Goal: Task Accomplishment & Management: Complete application form

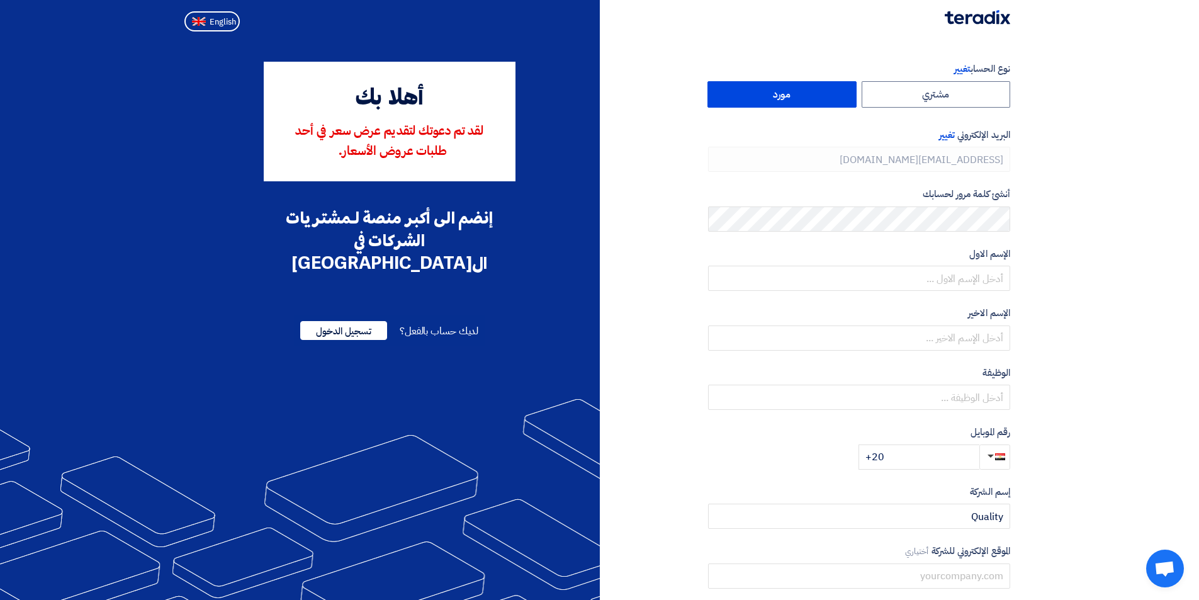
type input "+20 1128437757"
type input "[PHONE_NUMBER]"
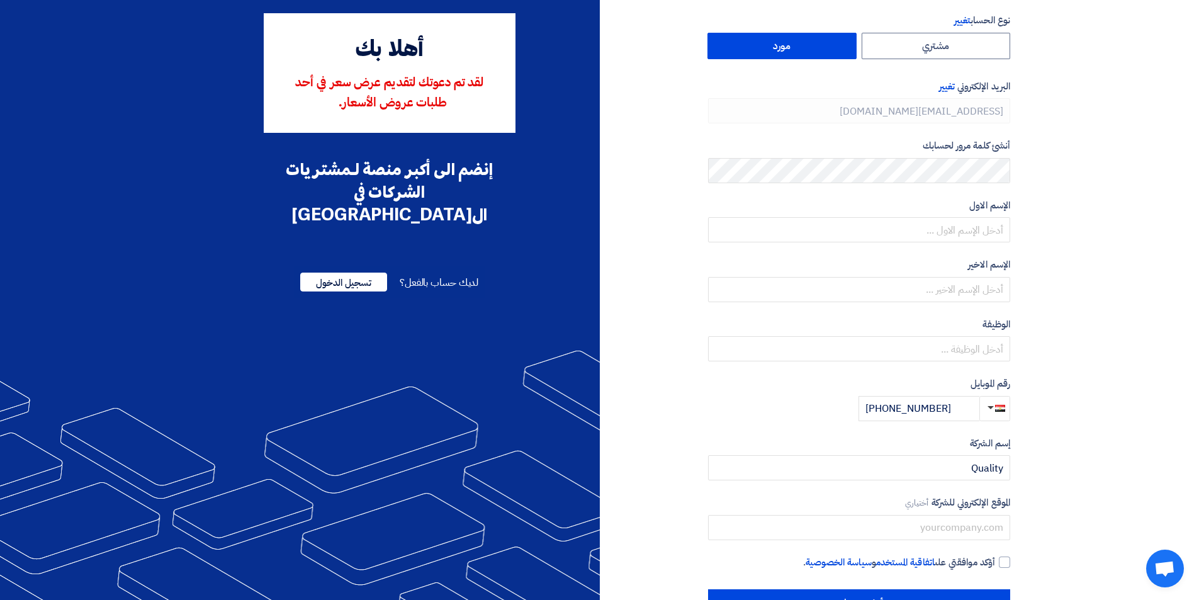
scroll to position [91, 0]
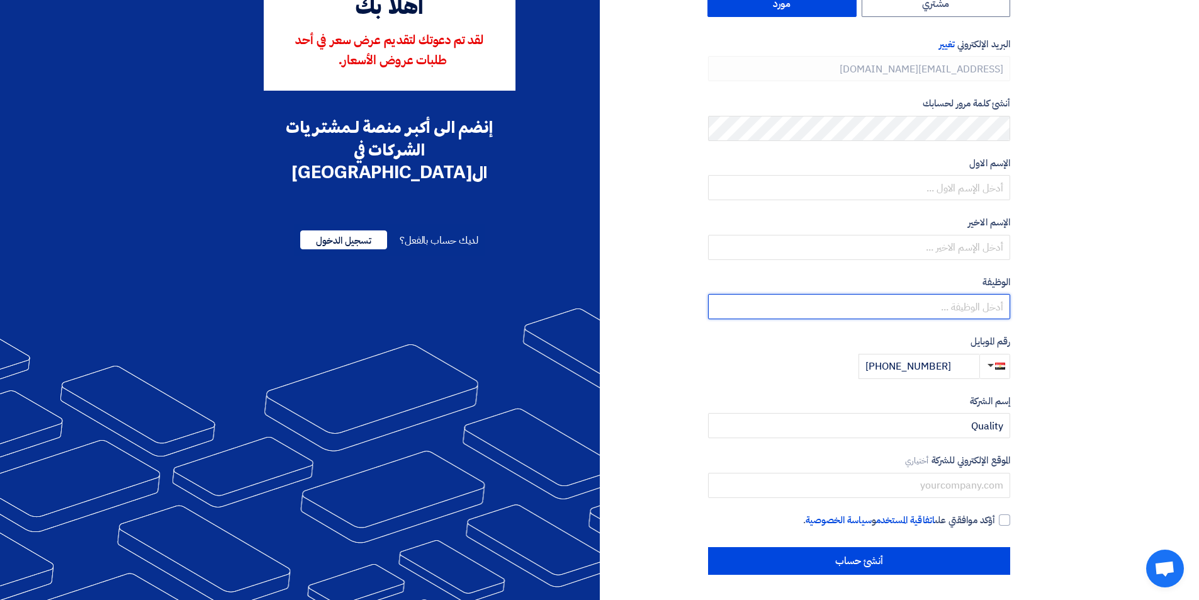
click at [963, 311] on input "text" at bounding box center [859, 306] width 302 height 25
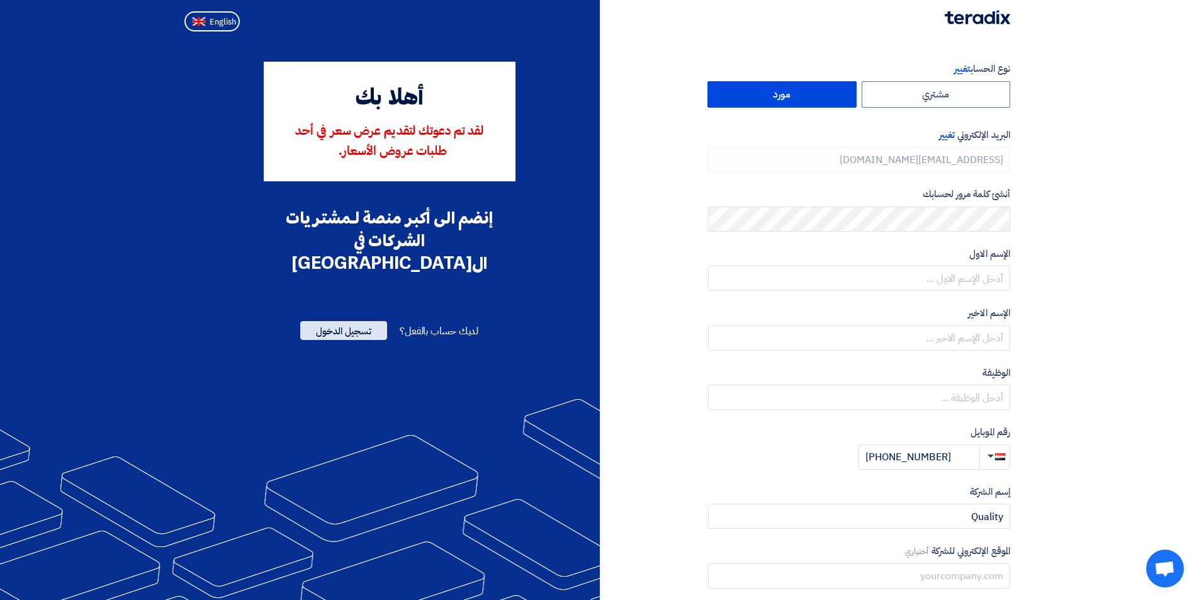
click at [356, 321] on span "تسجيل الدخول" at bounding box center [343, 330] width 87 height 19
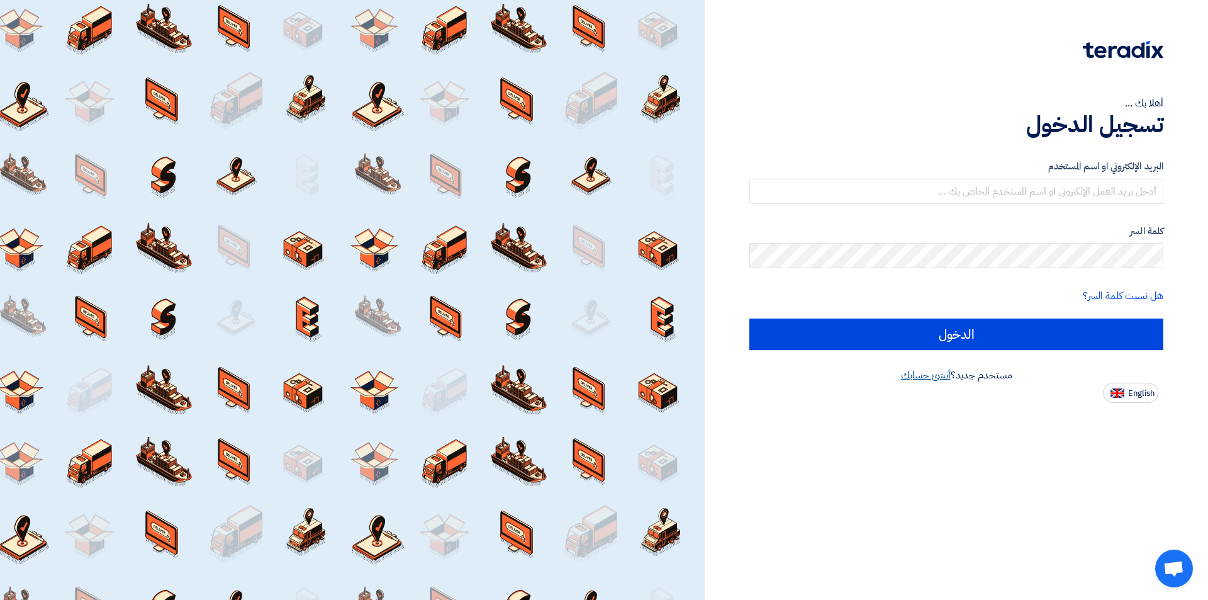
click at [930, 379] on link "أنشئ حسابك" at bounding box center [926, 374] width 50 height 15
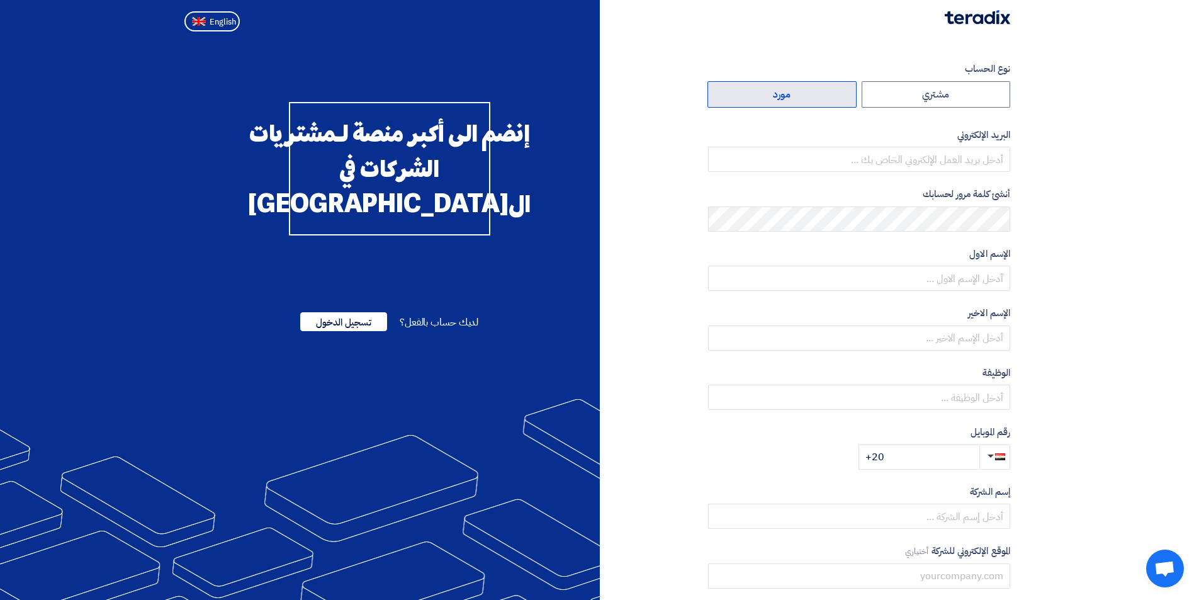
click at [773, 92] on label "مورد" at bounding box center [781, 94] width 149 height 26
click at [773, 92] on input "مورد" at bounding box center [782, 94] width 148 height 25
radio input "true"
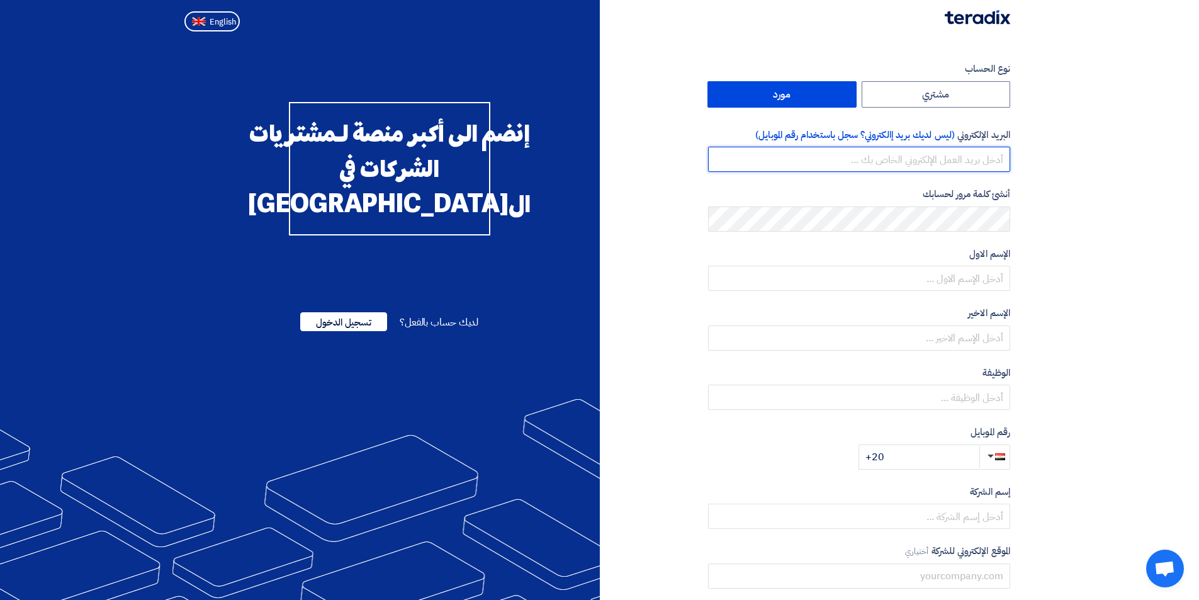
click at [900, 164] on input "email" at bounding box center [859, 159] width 302 height 25
type input "sales11@qualityeg.com"
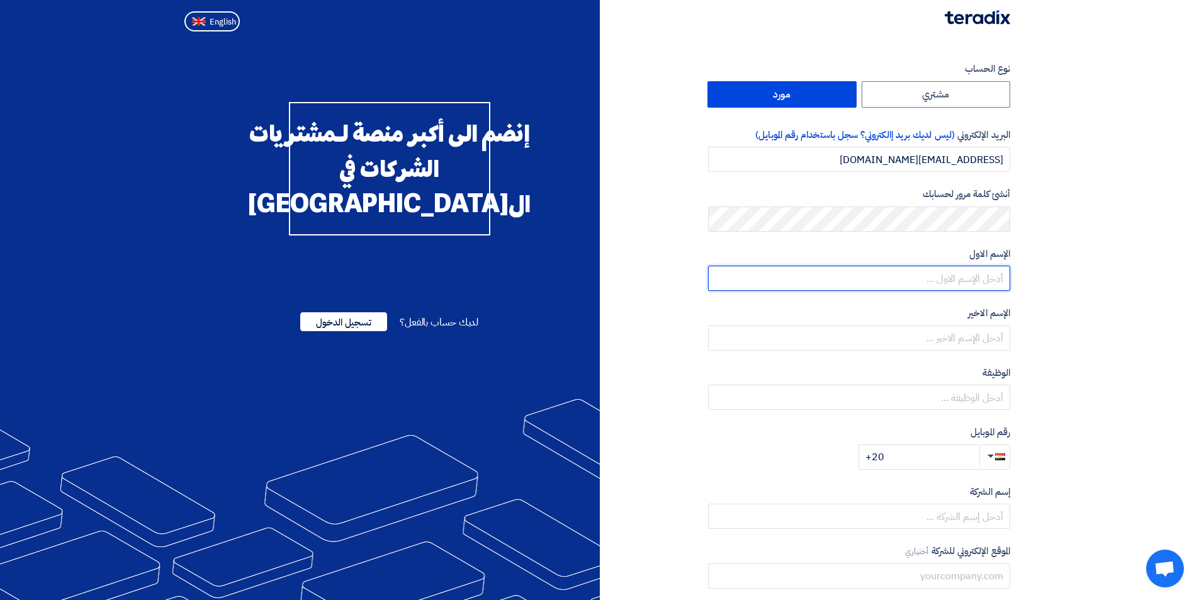
click at [892, 279] on input "text" at bounding box center [859, 278] width 302 height 25
type input "نسمه"
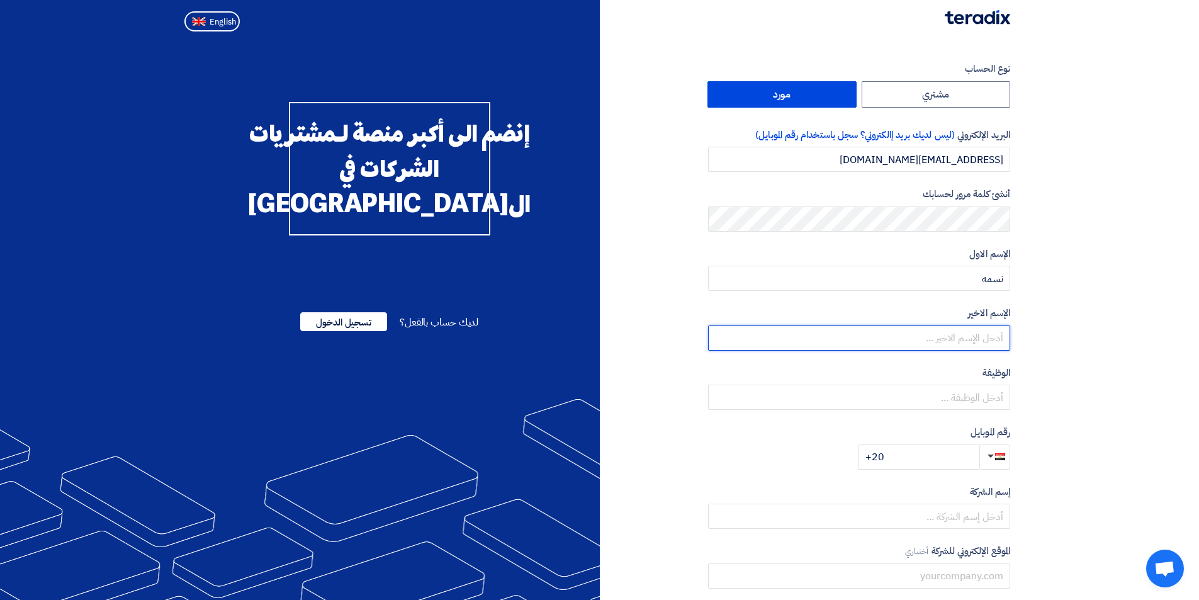
click at [921, 338] on input "text" at bounding box center [859, 337] width 302 height 25
type input "ن"
type input "سيد"
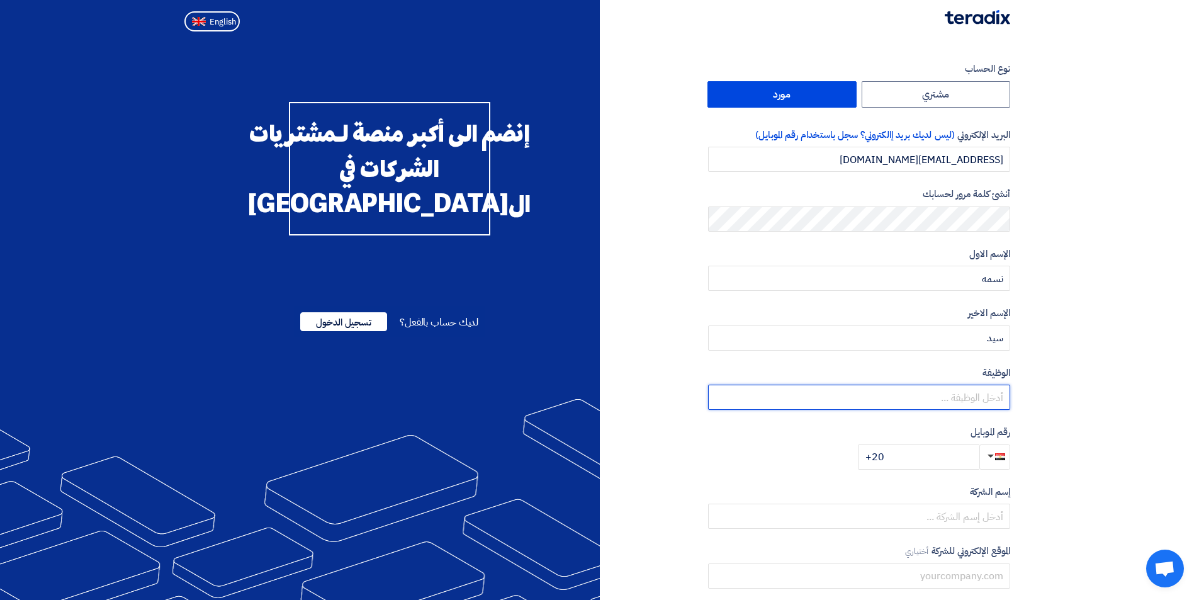
click at [970, 399] on input "text" at bounding box center [859, 396] width 302 height 25
type input "تيلى سيلز"
click at [906, 464] on input "+20" at bounding box center [918, 456] width 121 height 25
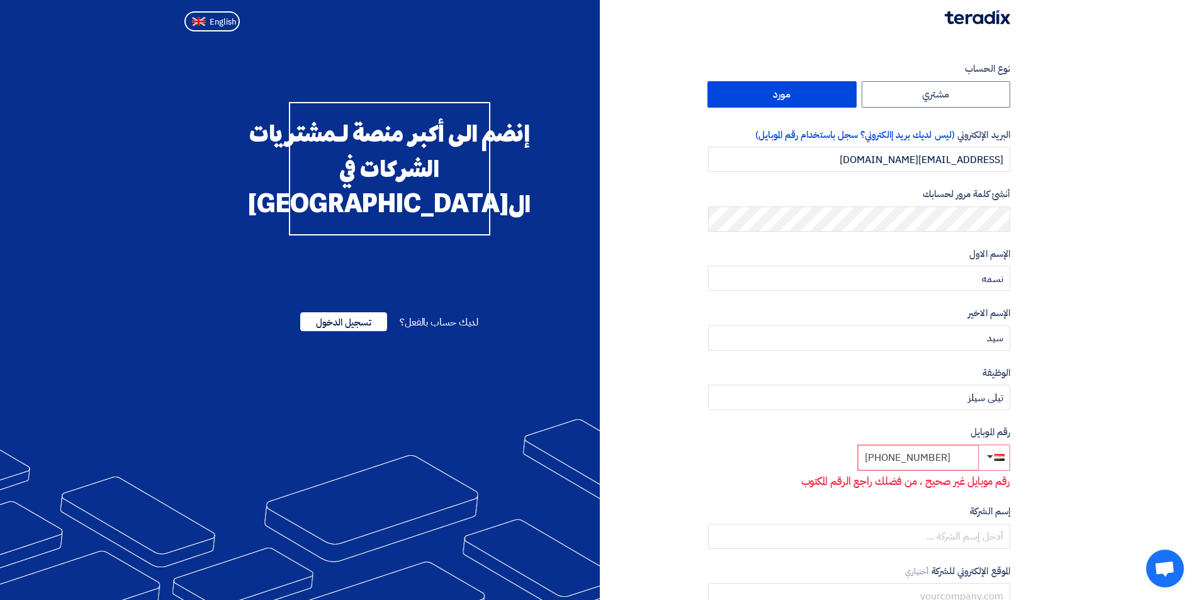
drag, startPoint x: 882, startPoint y: 459, endPoint x: 871, endPoint y: 462, distance: 11.3
click at [871, 462] on input "+20 110079414" at bounding box center [918, 457] width 121 height 25
type input "110079414"
click at [986, 462] on button "button" at bounding box center [994, 457] width 30 height 25
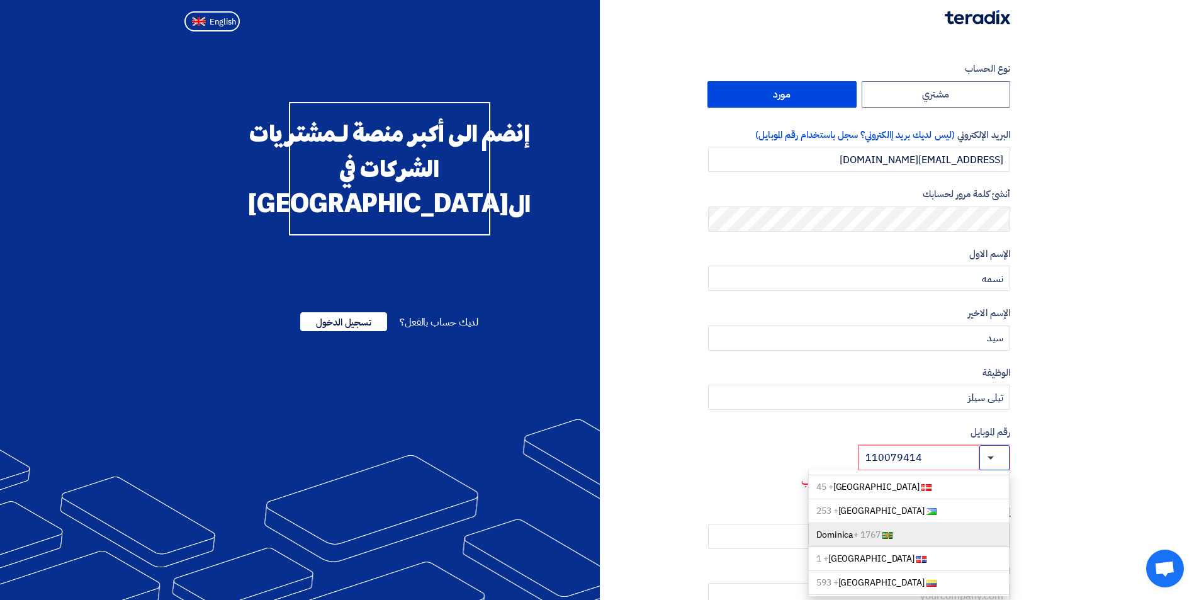
scroll to position [1070, 0]
click at [925, 455] on input "110079414" at bounding box center [918, 457] width 121 height 25
type input "1"
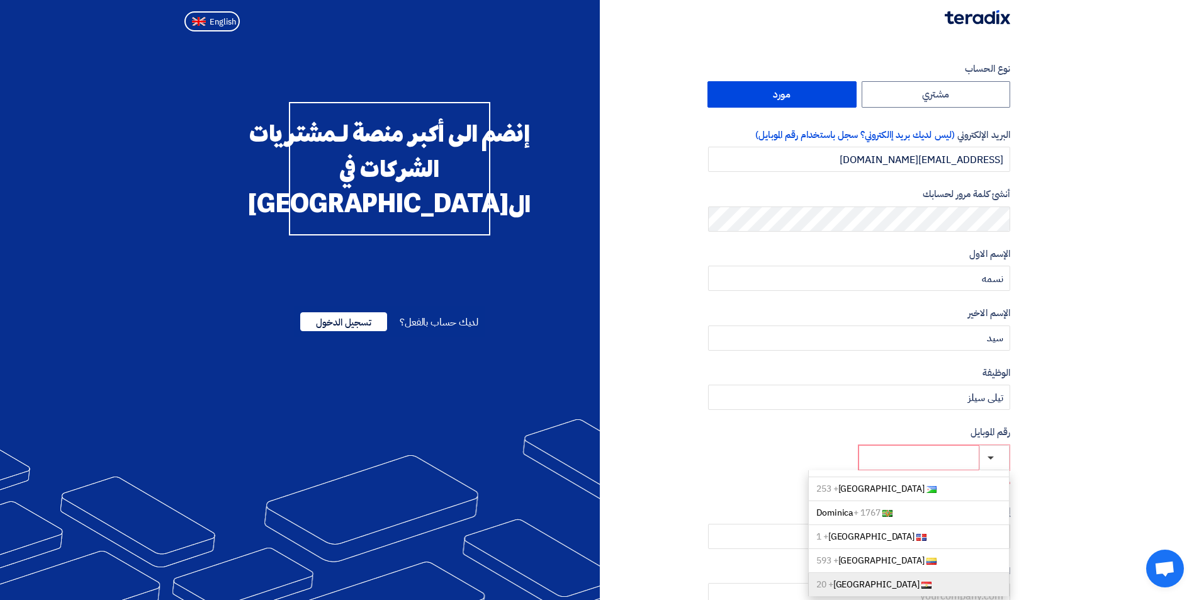
click at [945, 579] on link "Egypt + 20" at bounding box center [908, 585] width 201 height 24
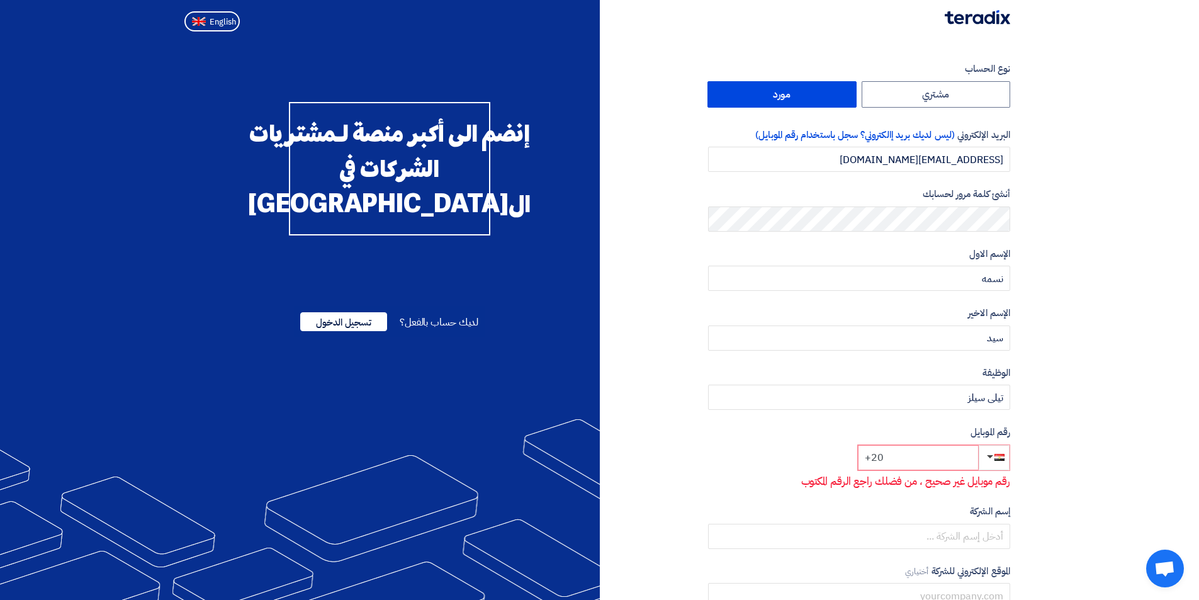
click at [888, 459] on input "+20" at bounding box center [918, 457] width 121 height 25
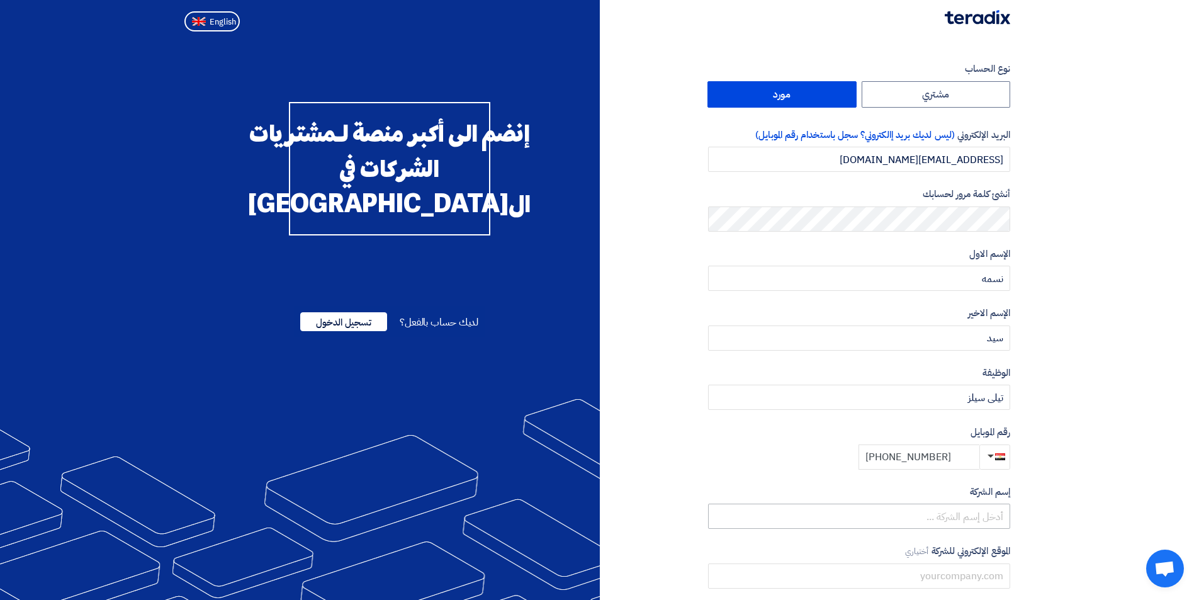
type input "+20 01128437757"
click at [963, 520] on input "text" at bounding box center [859, 515] width 302 height 25
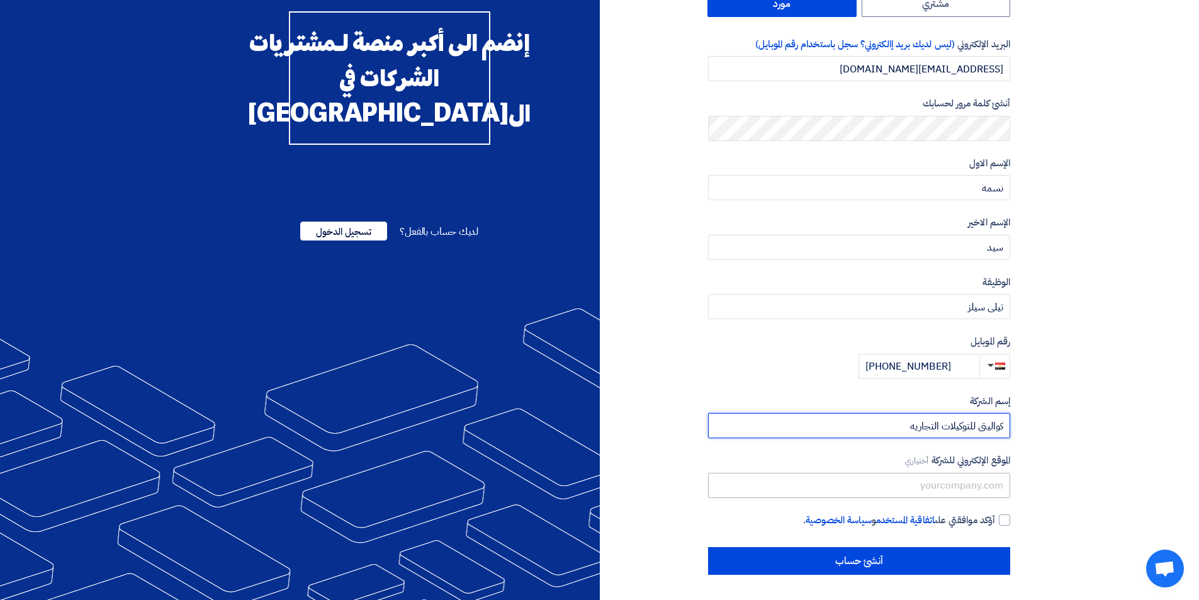
type input "كواليتى للتوكيلات التجاريه"
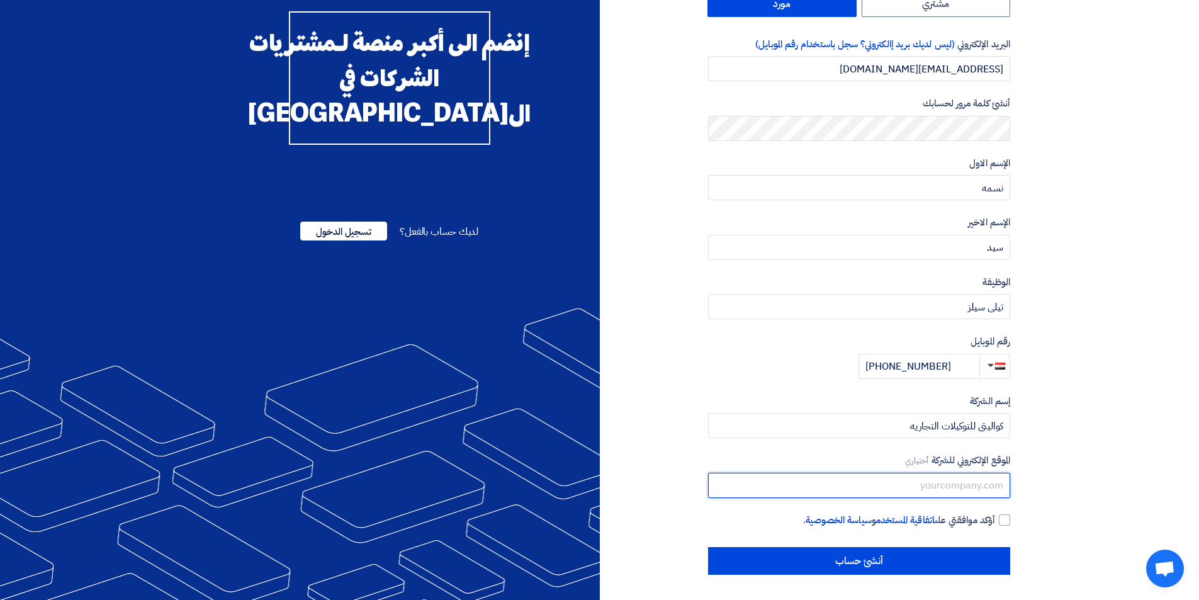
click at [936, 484] on input "text" at bounding box center [859, 485] width 302 height 25
drag, startPoint x: 917, startPoint y: 482, endPoint x: 985, endPoint y: 450, distance: 75.7
click at [1001, 483] on input "text" at bounding box center [859, 485] width 302 height 25
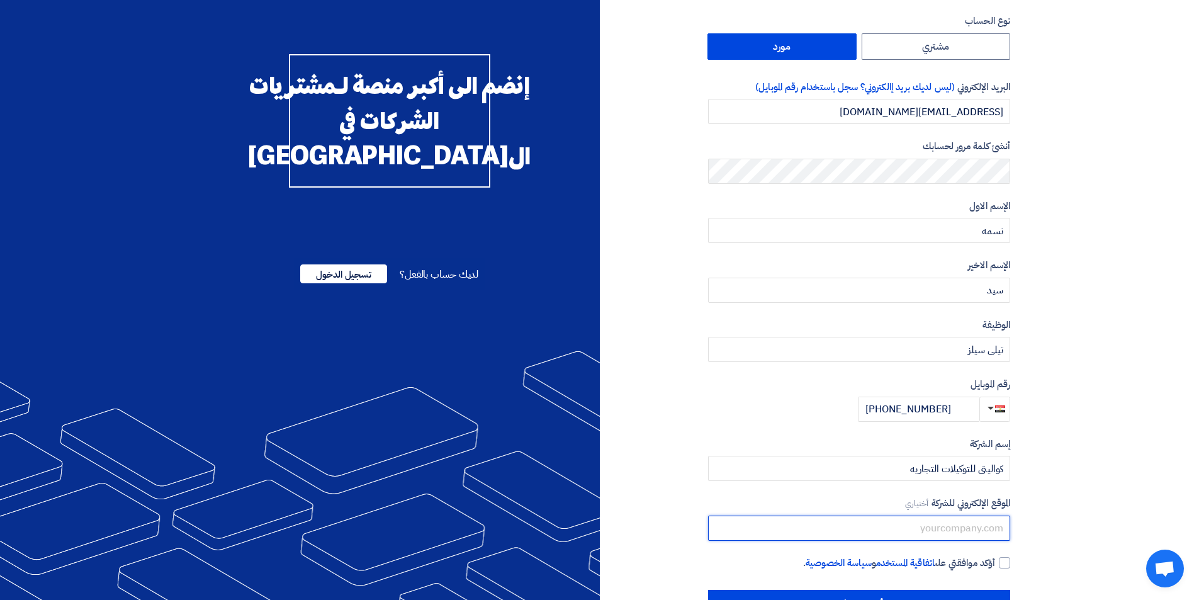
scroll to position [0, 0]
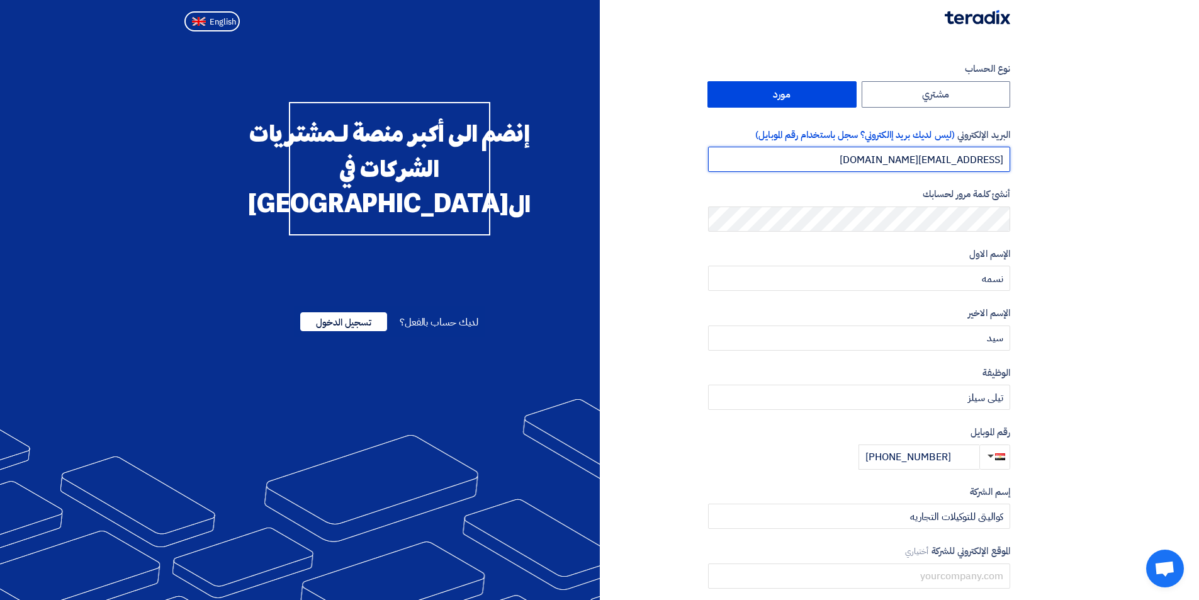
drag, startPoint x: 889, startPoint y: 161, endPoint x: 959, endPoint y: 162, distance: 69.8
click at [959, 162] on input "sales11@qualityeg.com" at bounding box center [859, 159] width 302 height 25
click at [960, 162] on input "sales11@qualityeg.com" at bounding box center [859, 159] width 302 height 25
drag, startPoint x: 887, startPoint y: 158, endPoint x: 1010, endPoint y: 170, distance: 123.3
click at [1010, 170] on div "نوع الحساب مشتري مورد البريد الإلكتروني (ليس لديك بريد إالكتروني؟ سجل باستخدام …" at bounding box center [810, 363] width 420 height 603
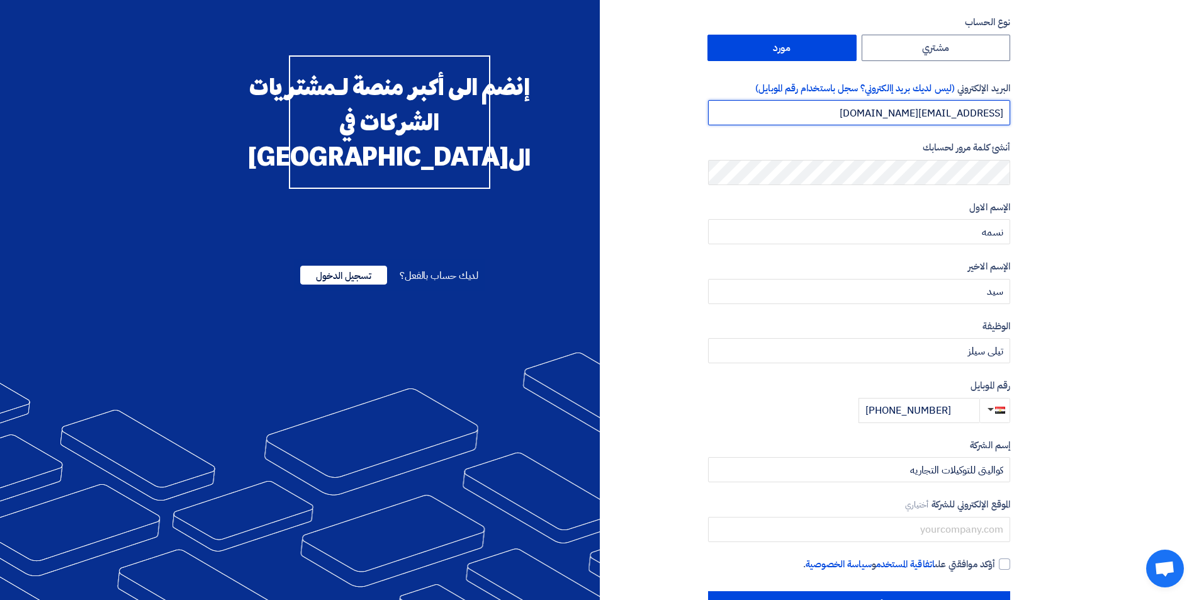
scroll to position [91, 0]
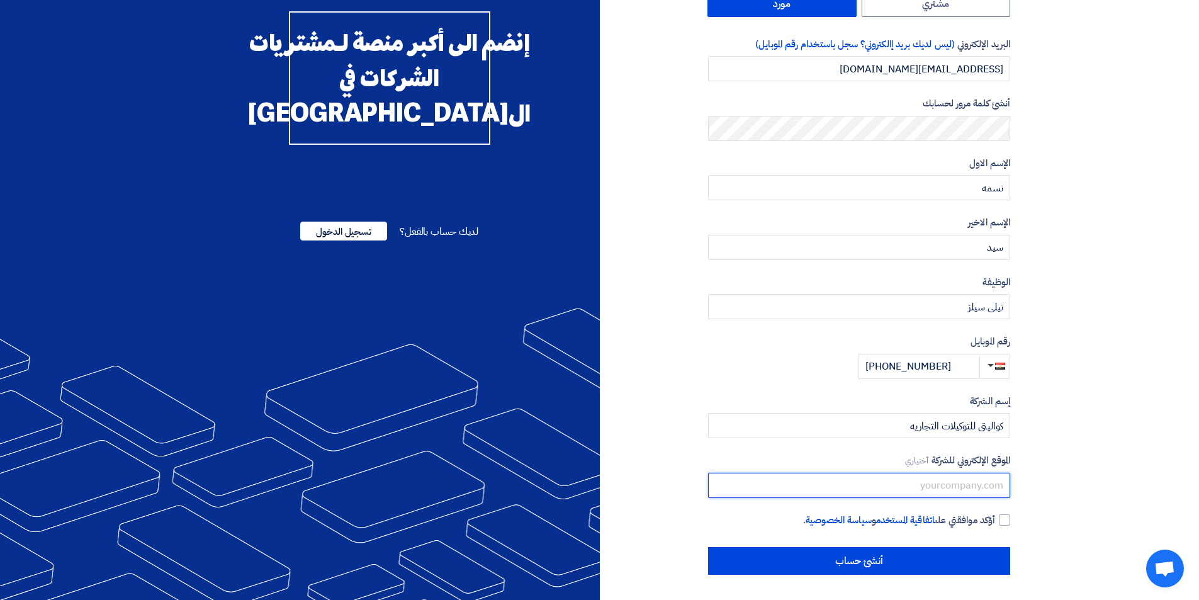
click at [936, 488] on input "text" at bounding box center [859, 485] width 302 height 25
paste input "sales11@qualityeg.com"
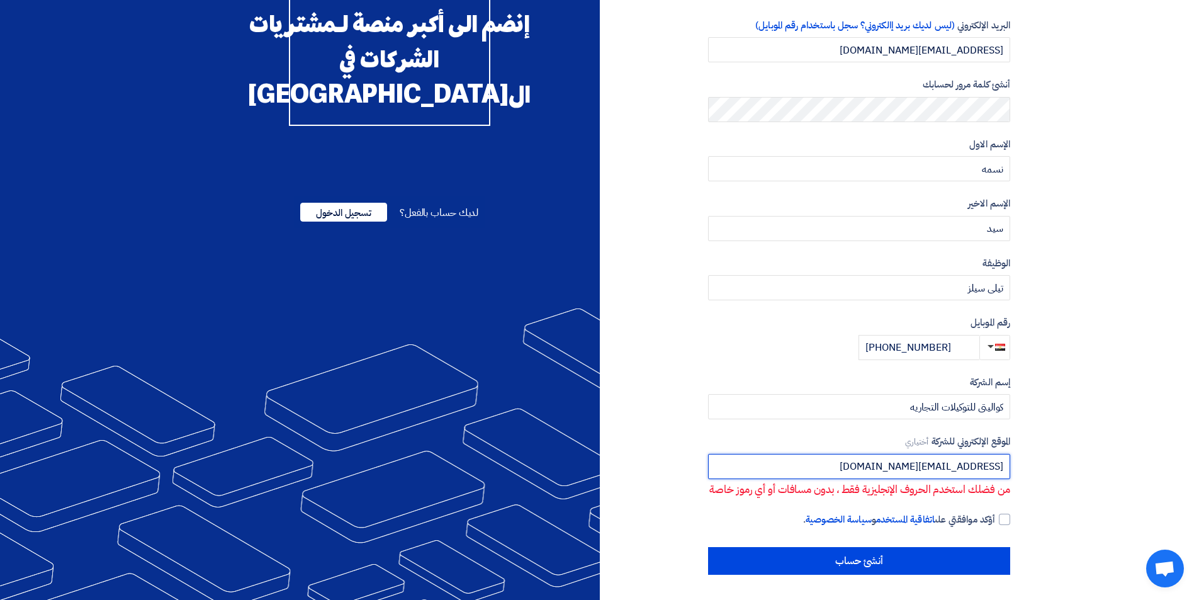
scroll to position [125, 0]
click at [1006, 454] on input "sales11@qualityeg.com" at bounding box center [859, 466] width 302 height 25
click at [1009, 454] on input "sales11@qualityeg.com" at bounding box center [859, 466] width 302 height 25
click at [1007, 454] on input "sales11@qualityeg.com" at bounding box center [859, 466] width 302 height 25
click at [883, 454] on input "sales11@qualityeg.com" at bounding box center [859, 466] width 302 height 25
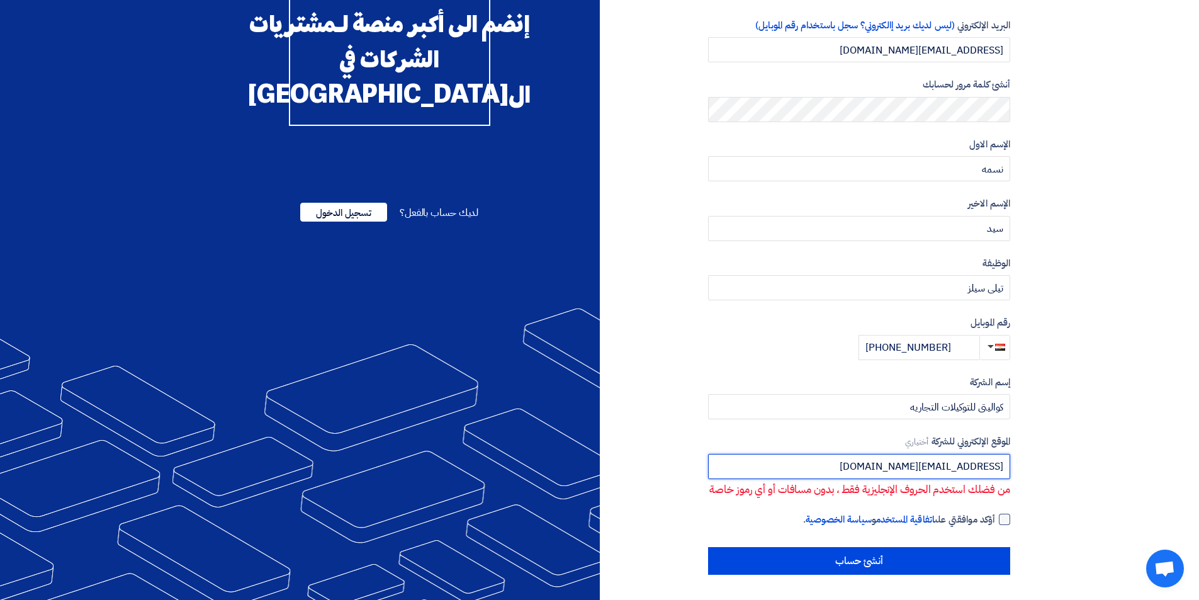
type input "sales11@qualityeg.com"
click at [1007, 520] on div at bounding box center [1004, 518] width 11 height 11
click at [995, 520] on input "أؤكد موافقتي على اتفاقية المستخدم و سياسة الخصوصية ." at bounding box center [844, 524] width 302 height 25
checkbox input "true"
drag, startPoint x: 874, startPoint y: 452, endPoint x: 1009, endPoint y: 457, distance: 134.8
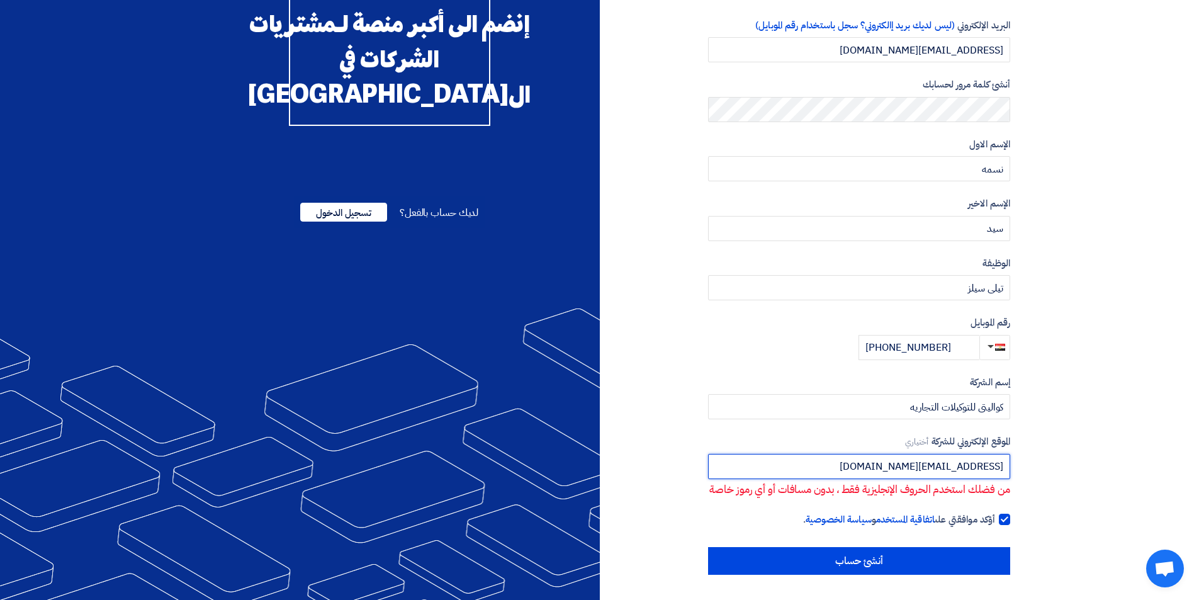
click at [1009, 457] on input "sales11@qualityeg.com" at bounding box center [859, 466] width 302 height 25
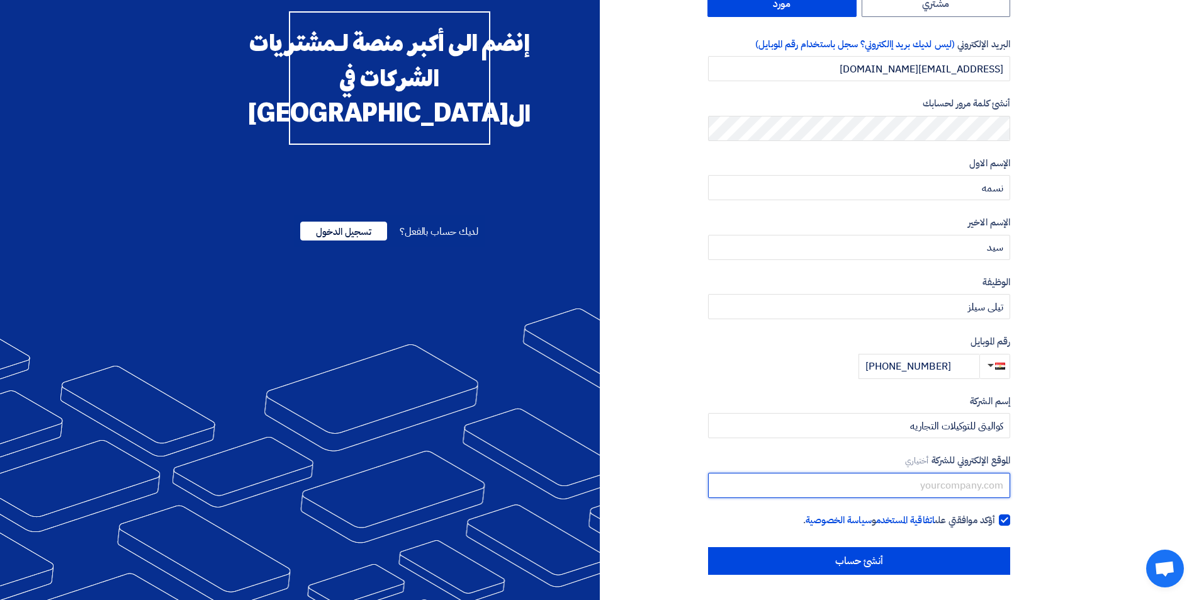
click at [875, 479] on input "text" at bounding box center [859, 485] width 302 height 25
paste input "Nesma Sayed | Sales Account Manager"
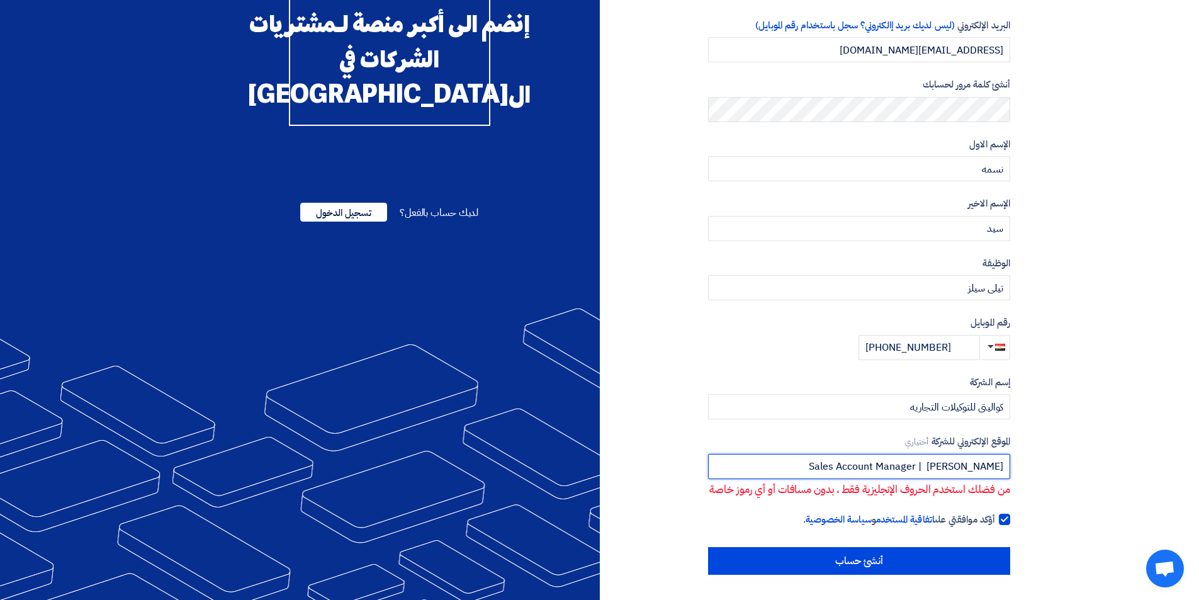
drag, startPoint x: 1007, startPoint y: 449, endPoint x: 994, endPoint y: 454, distance: 13.6
click at [994, 454] on input "Nesma Sayed | Sales Account Manager" at bounding box center [859, 466] width 302 height 25
type input "r"
click at [994, 454] on input "r" at bounding box center [859, 466] width 302 height 25
type input "ص"
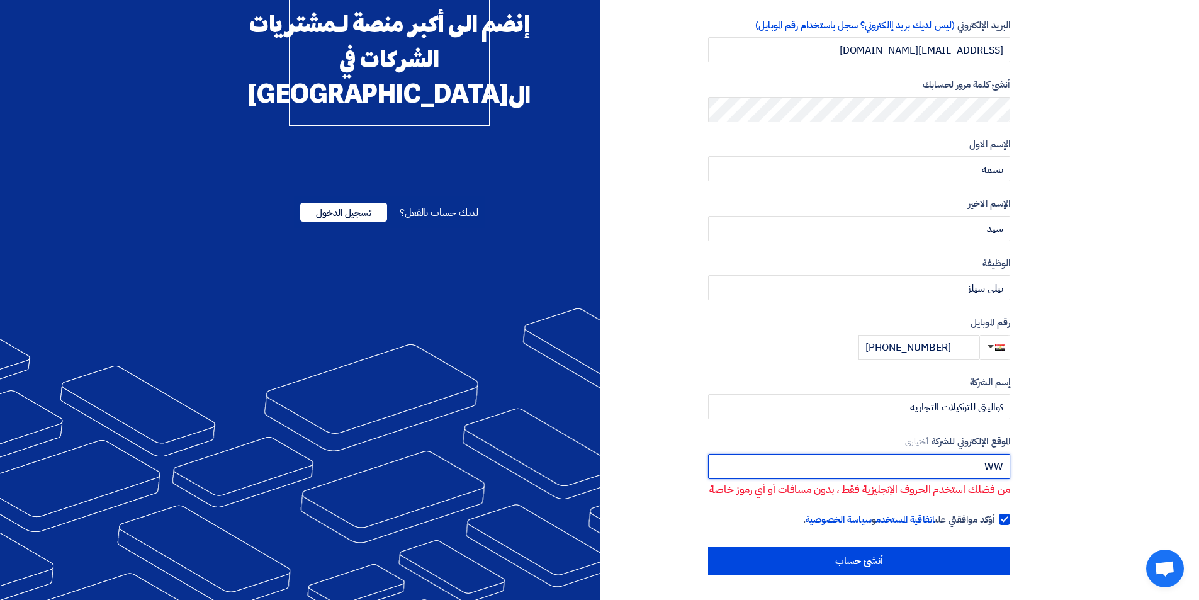
type input "W"
click at [982, 454] on input "WWW@Quality.com" at bounding box center [859, 466] width 302 height 25
click at [1007, 454] on input "WWW@Qualityeg.com" at bounding box center [859, 466] width 302 height 25
click at [982, 454] on input "WWW@Qualityeg.com" at bounding box center [859, 466] width 302 height 25
click at [885, 454] on input "WWW@Qualityeg.com" at bounding box center [859, 466] width 302 height 25
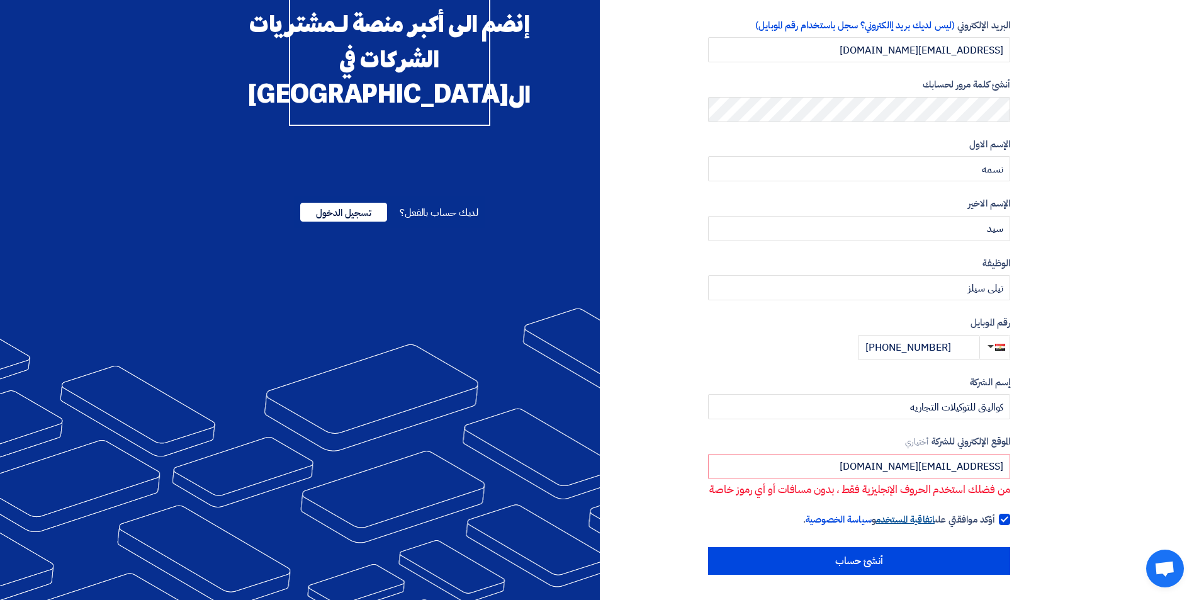
click at [900, 513] on link "اتفاقية المستخدم" at bounding box center [905, 519] width 59 height 14
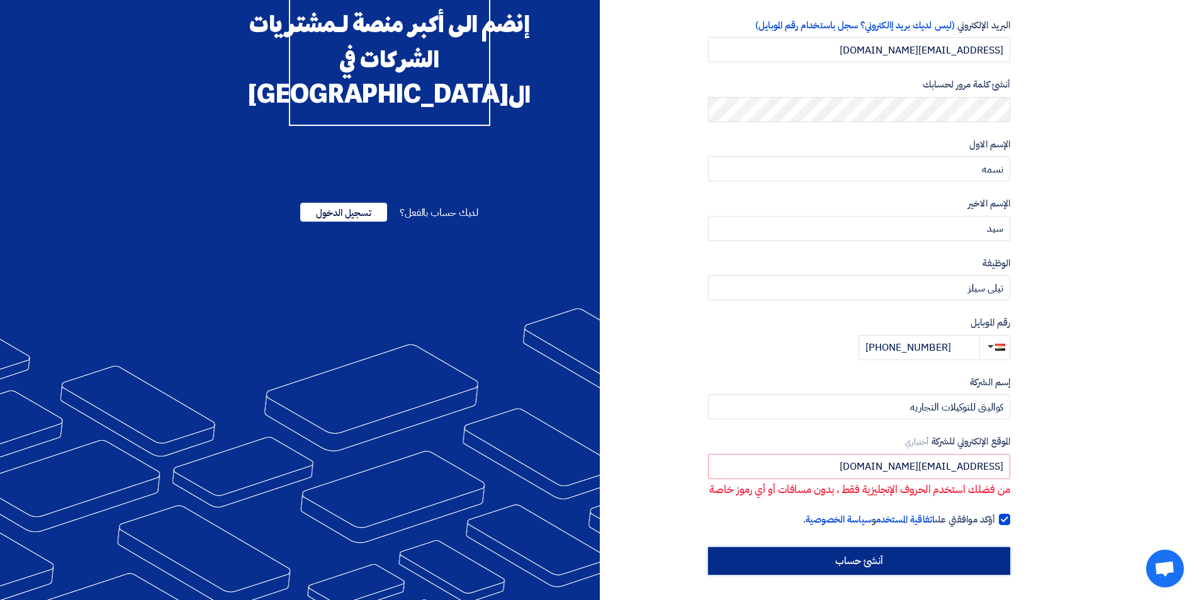
click at [885, 567] on input "أنشئ حساب" at bounding box center [859, 561] width 302 height 28
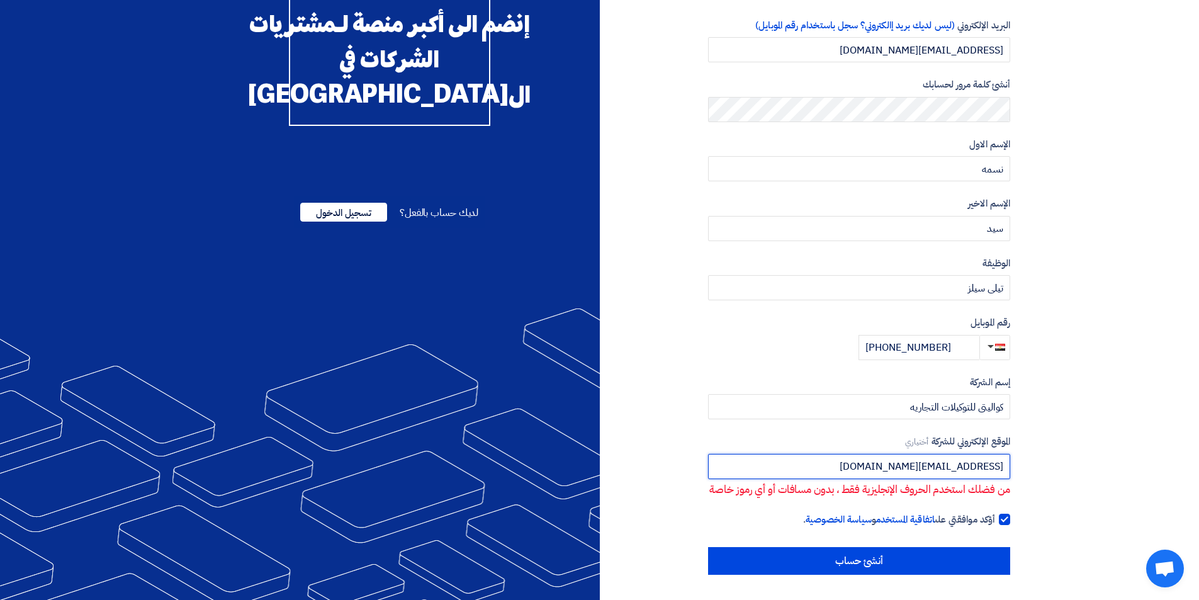
drag, startPoint x: 930, startPoint y: 451, endPoint x: 894, endPoint y: 452, distance: 35.9
click at [894, 454] on input "WWW@Qualityeg.com" at bounding box center [859, 466] width 302 height 25
type input "@Qualityeg.com"
drag, startPoint x: 927, startPoint y: 443, endPoint x: 1014, endPoint y: 452, distance: 87.9
click at [1014, 452] on div "نوع الحساب مشتري مورد البريد الإلكتروني (ليس لديك بريد إالكتروني؟ سجل باستخدام …" at bounding box center [810, 263] width 420 height 622
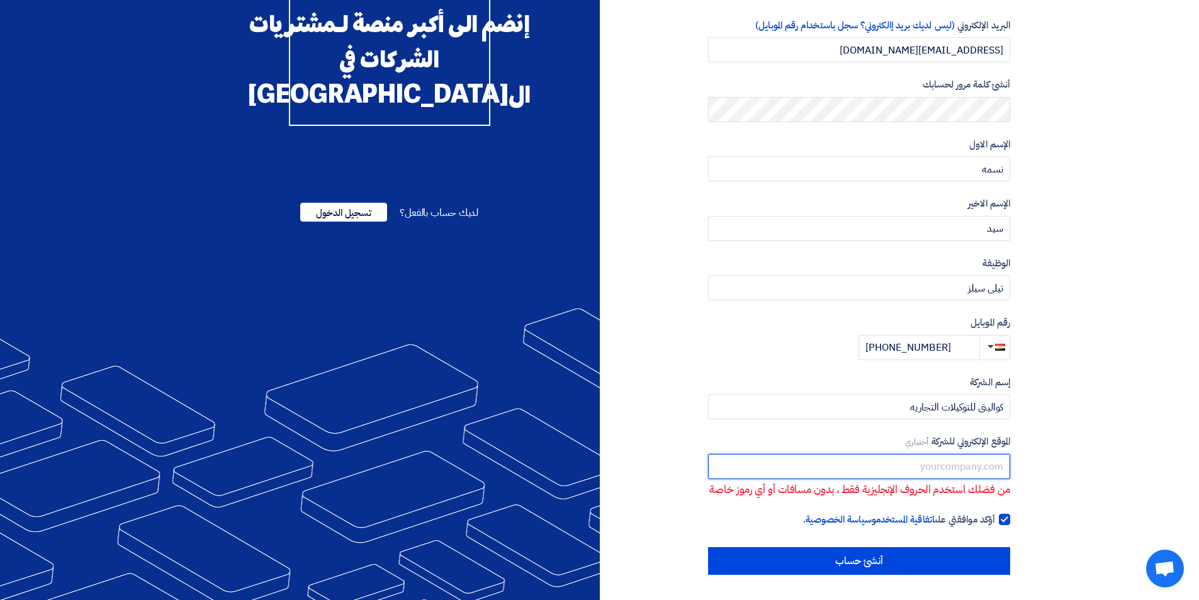
scroll to position [91, 0]
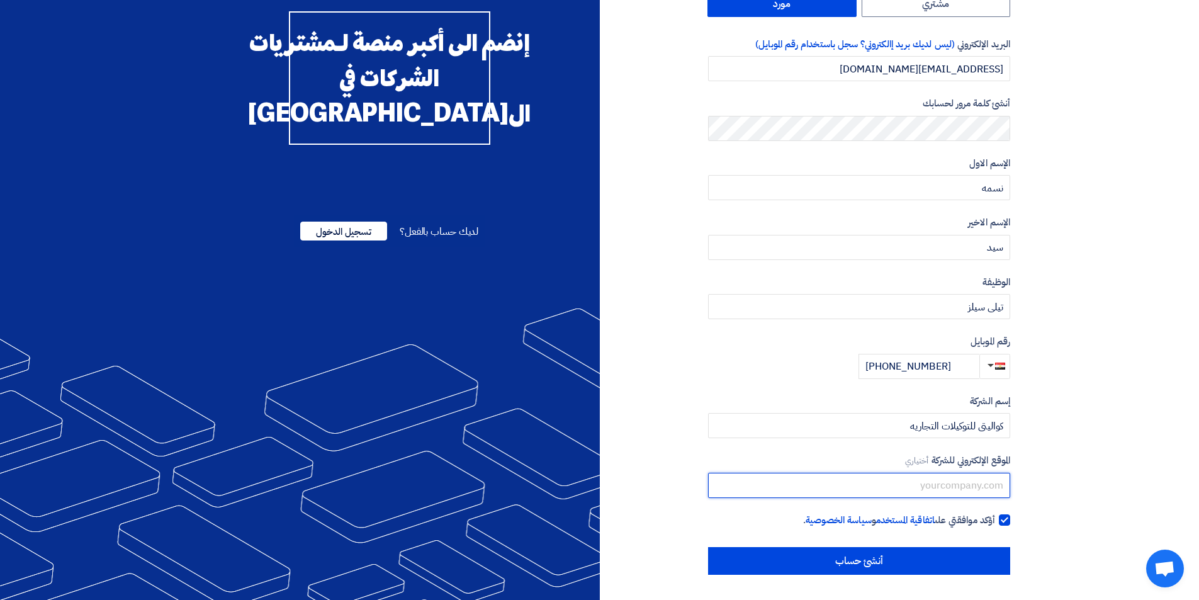
type input "E"
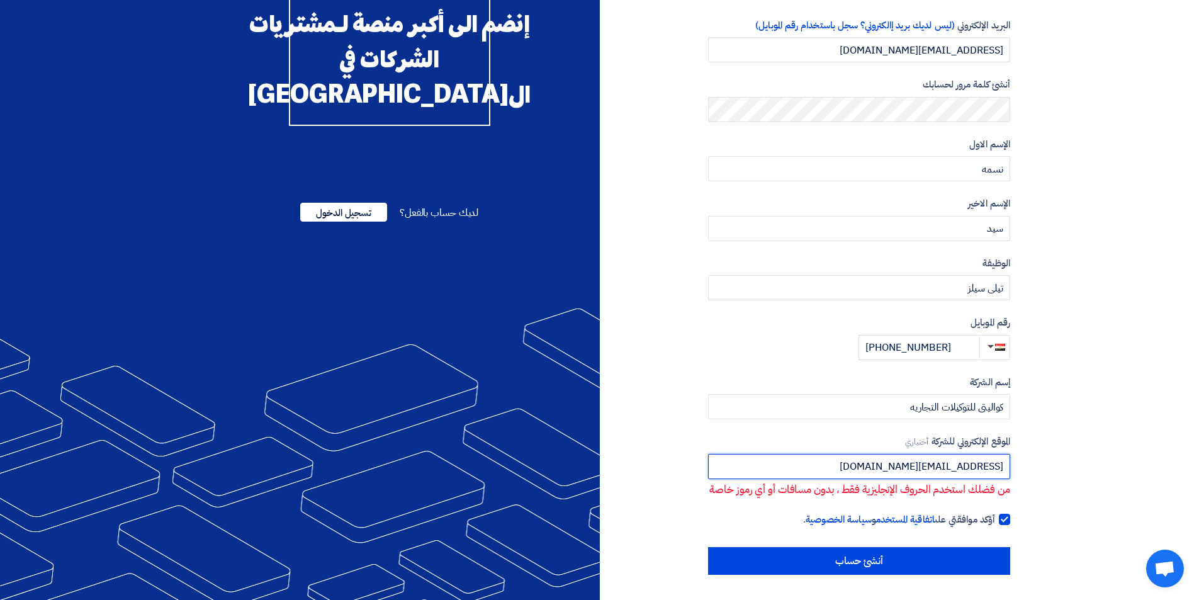
click at [980, 454] on input "WWW@QUALITY.COM" at bounding box center [859, 466] width 302 height 25
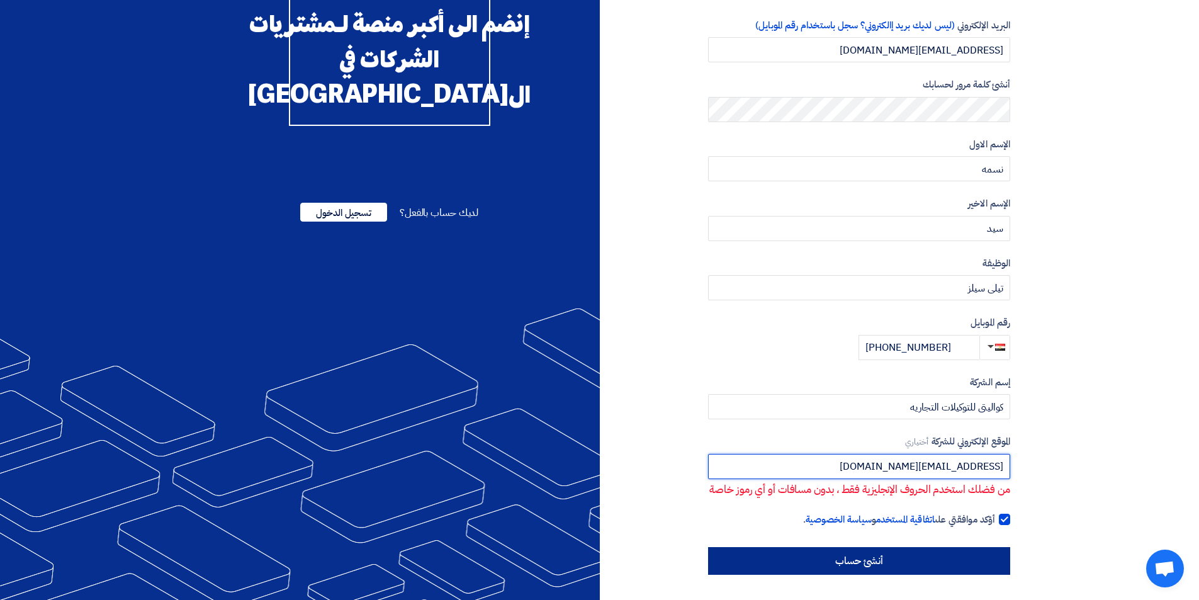
type input "WWW@QUALITYEG.COM"
click at [931, 556] on input "أنشئ حساب" at bounding box center [859, 561] width 302 height 28
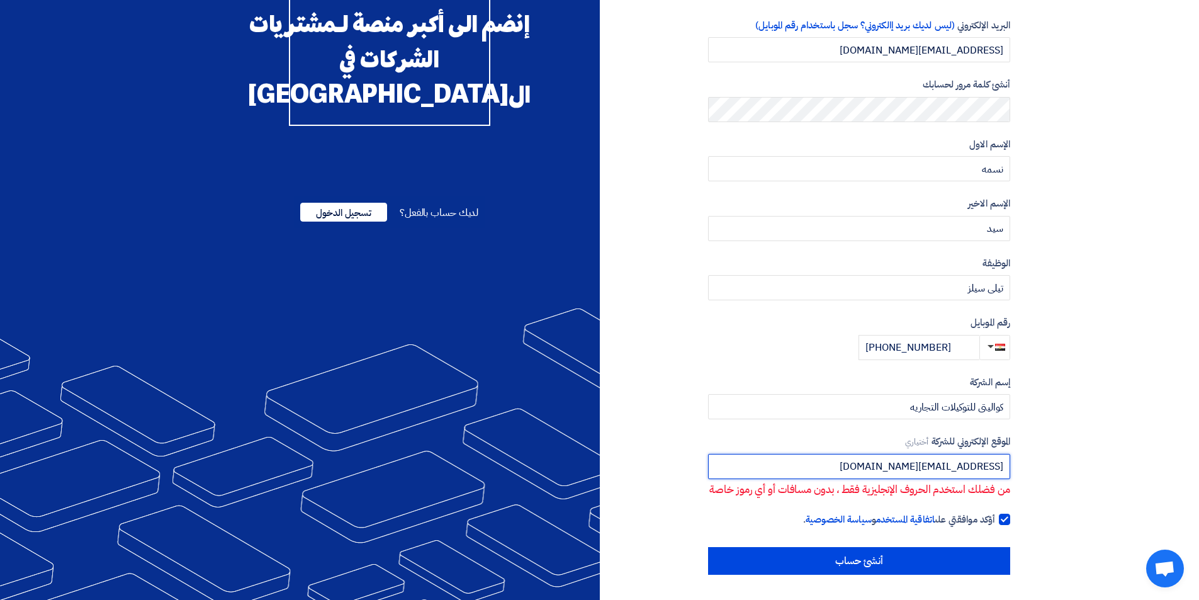
drag, startPoint x: 884, startPoint y: 452, endPoint x: 1008, endPoint y: 454, distance: 124.0
click at [1008, 454] on input "WWW@QUALITYEG.COM" at bounding box center [859, 466] width 302 height 25
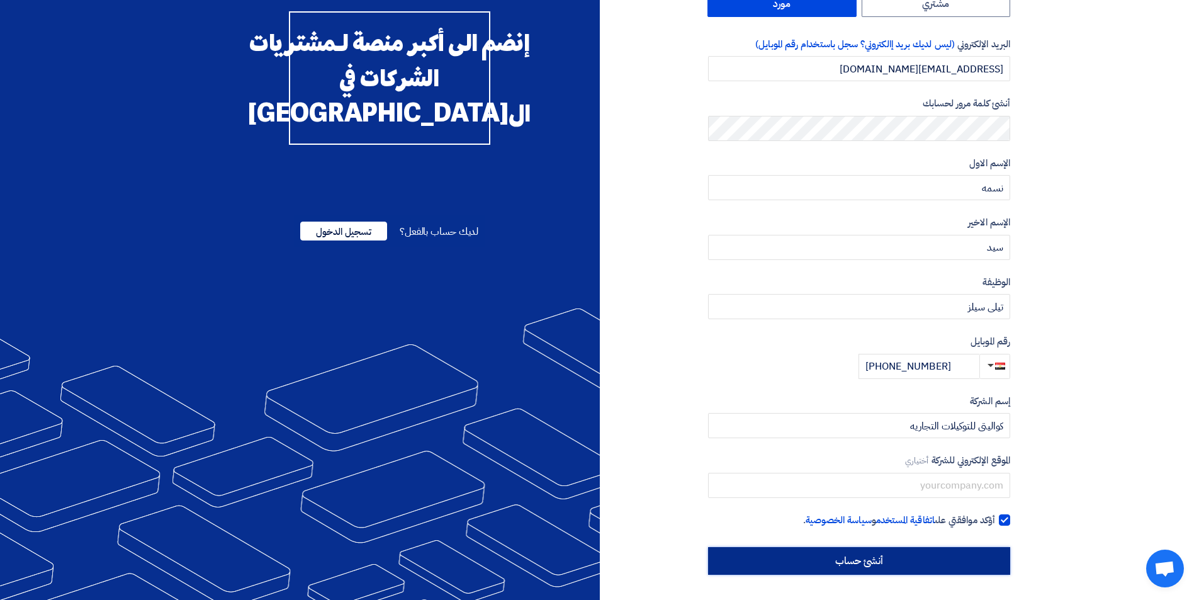
click at [873, 561] on input "أنشئ حساب" at bounding box center [859, 561] width 302 height 28
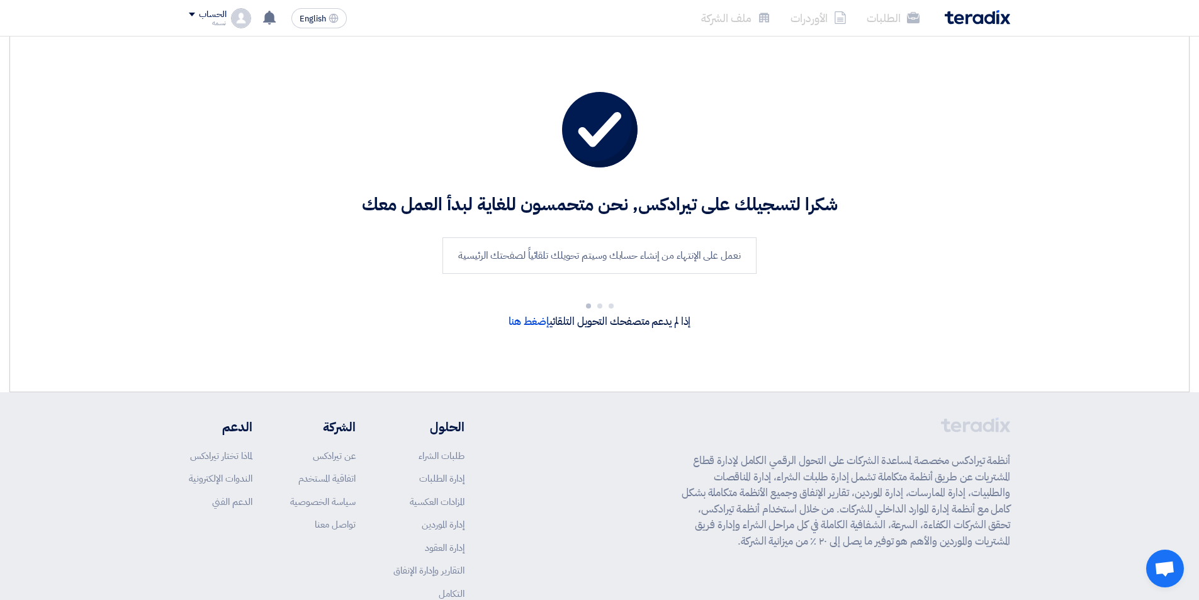
scroll to position [6, 0]
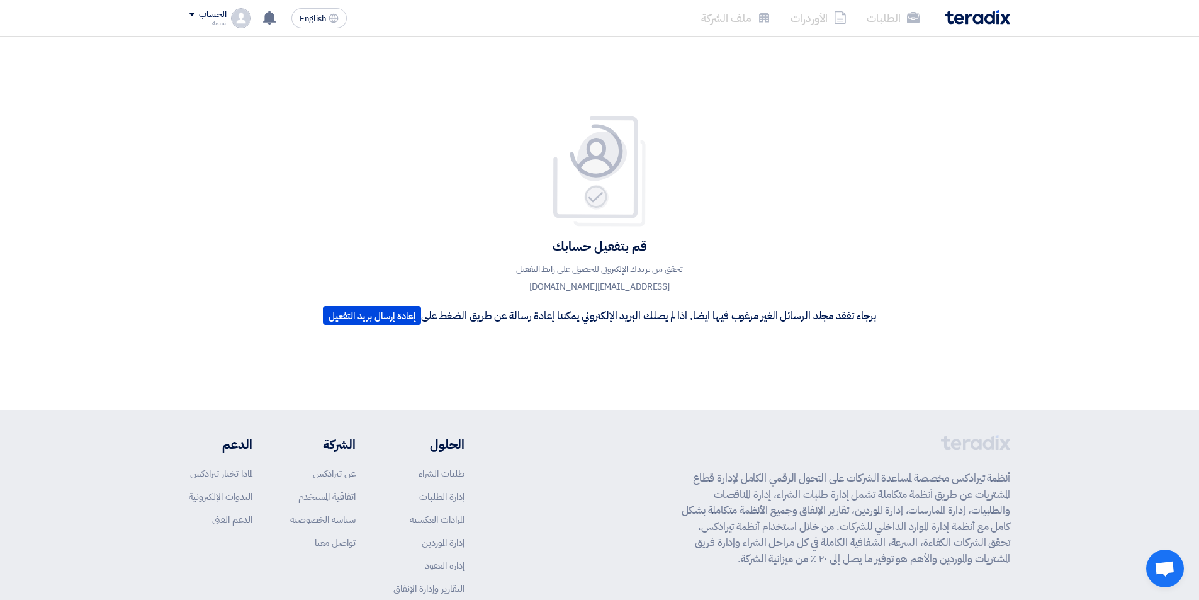
click at [897, 14] on li "الطلبات" at bounding box center [892, 18] width 73 height 30
click at [825, 20] on li "الأوردرات" at bounding box center [818, 18] width 76 height 30
click at [725, 13] on li "ملف الشركة" at bounding box center [735, 18] width 89 height 30
click at [475, 115] on div "قم بتفعيل حسابك تحقق من بريدك الإلكتروني للحصول على رابط التفعيل sales11@qualit…" at bounding box center [599, 223] width 572 height 216
click at [889, 16] on li "الطلبات" at bounding box center [892, 18] width 73 height 30
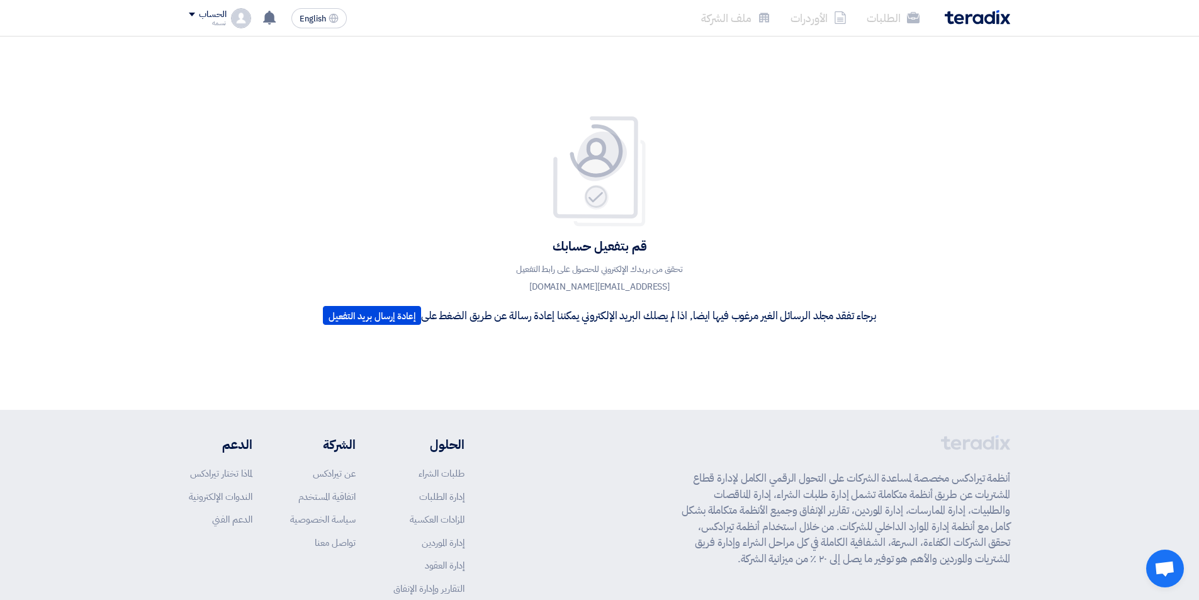
click at [889, 16] on li "الطلبات" at bounding box center [892, 18] width 73 height 30
click at [189, 11] on div "الحساب" at bounding box center [207, 14] width 37 height 11
click at [366, 84] on div "قم بتفعيل حسابك تحقق من بريدك الإلكتروني للحصول على رابط التفعيل sales11@qualit…" at bounding box center [599, 222] width 1199 height 373
click at [591, 288] on p "تحقق من بريدك الإلكتروني للحصول على رابط التفعيل sales11@qualityeg.com" at bounding box center [599, 278] width 227 height 35
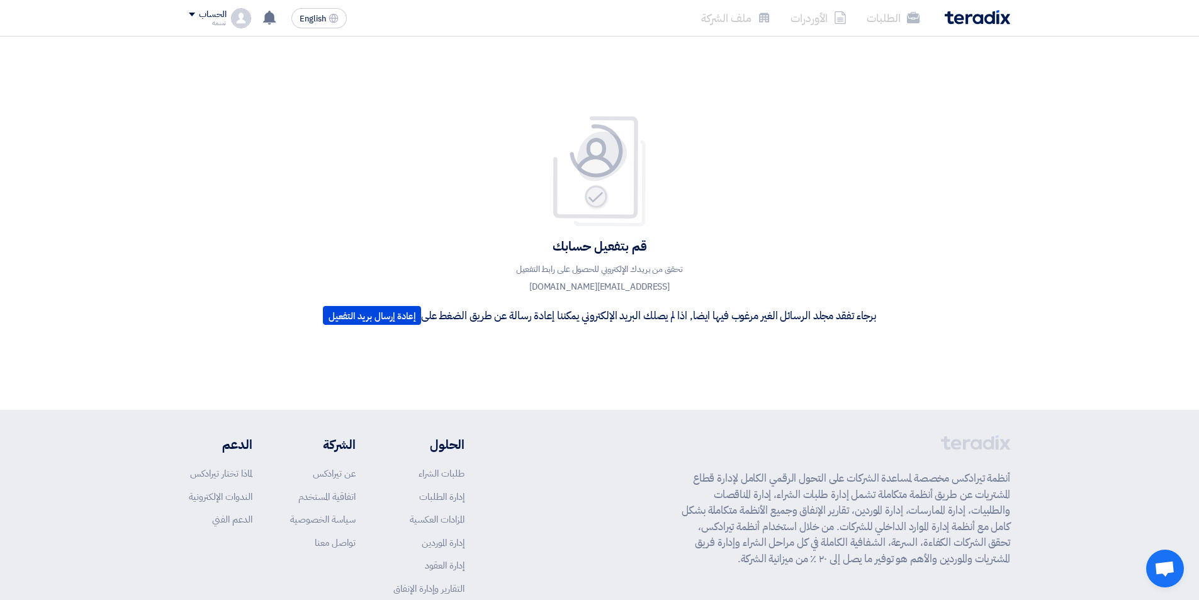
click at [591, 269] on p "تحقق من بريدك الإلكتروني للحصول على رابط التفعيل sales11@qualityeg.com" at bounding box center [599, 278] width 227 height 35
click at [362, 318] on button "إعادة إرسال بريد التفعيل" at bounding box center [372, 315] width 98 height 19
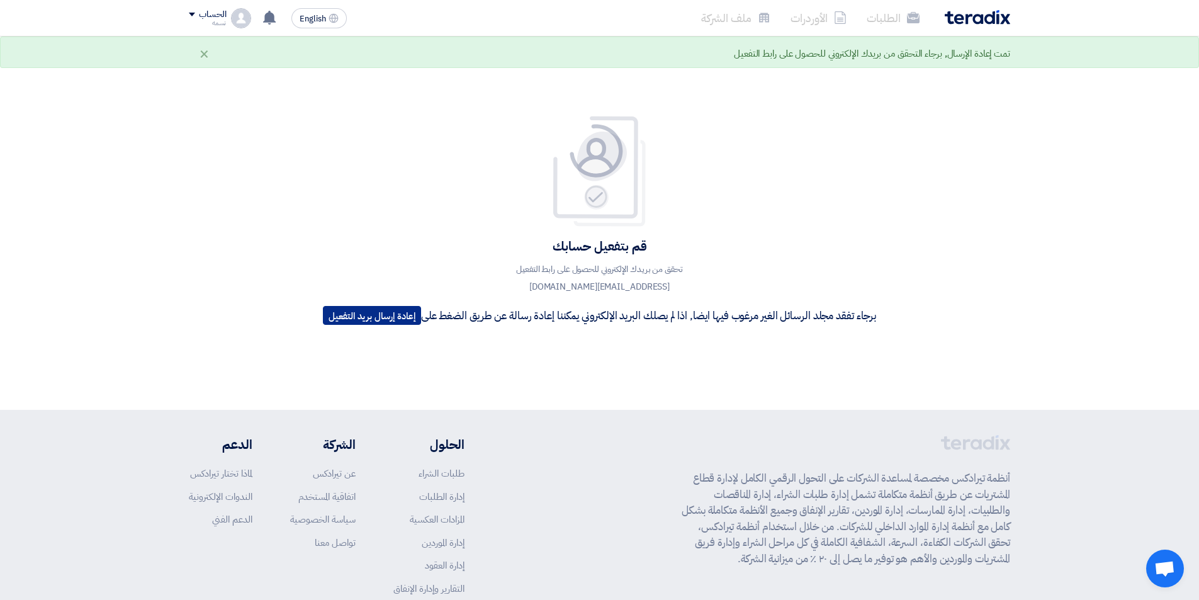
click at [362, 311] on button "إعادة إرسال بريد التفعيل" at bounding box center [372, 315] width 98 height 19
click at [785, 57] on div "تمت إعادة الإرسال, برجاء التحقق من بريدك الإلكتروني للحصول على رابط التفعيل" at bounding box center [872, 54] width 276 height 14
click at [890, 20] on li "الطلبات" at bounding box center [892, 18] width 73 height 30
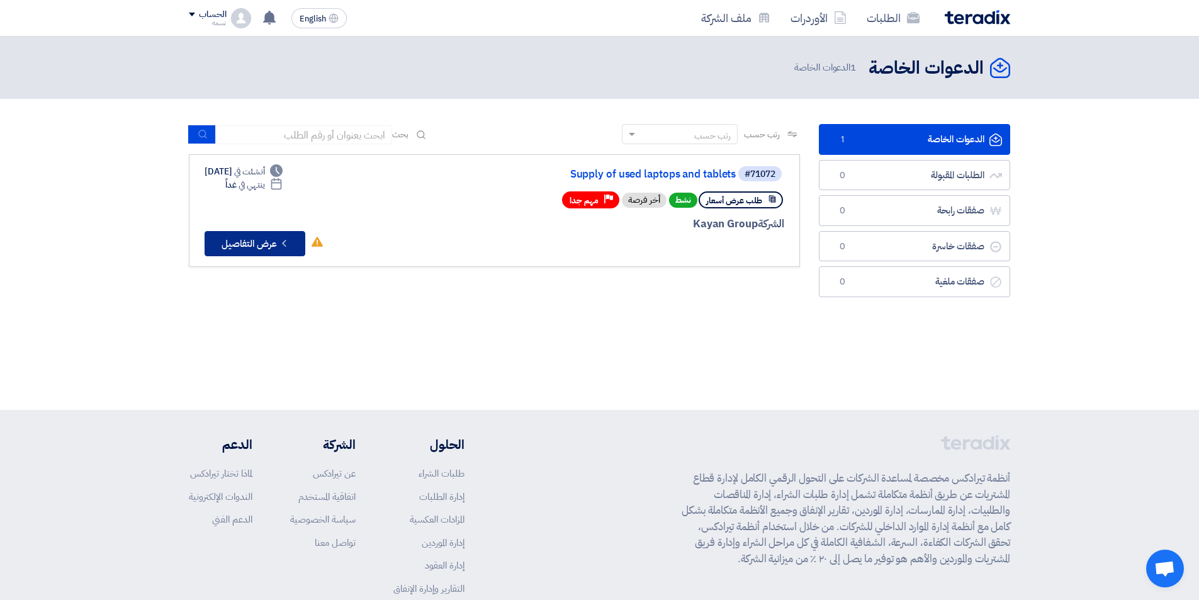
click at [281, 239] on icon "Check details" at bounding box center [284, 243] width 12 height 12
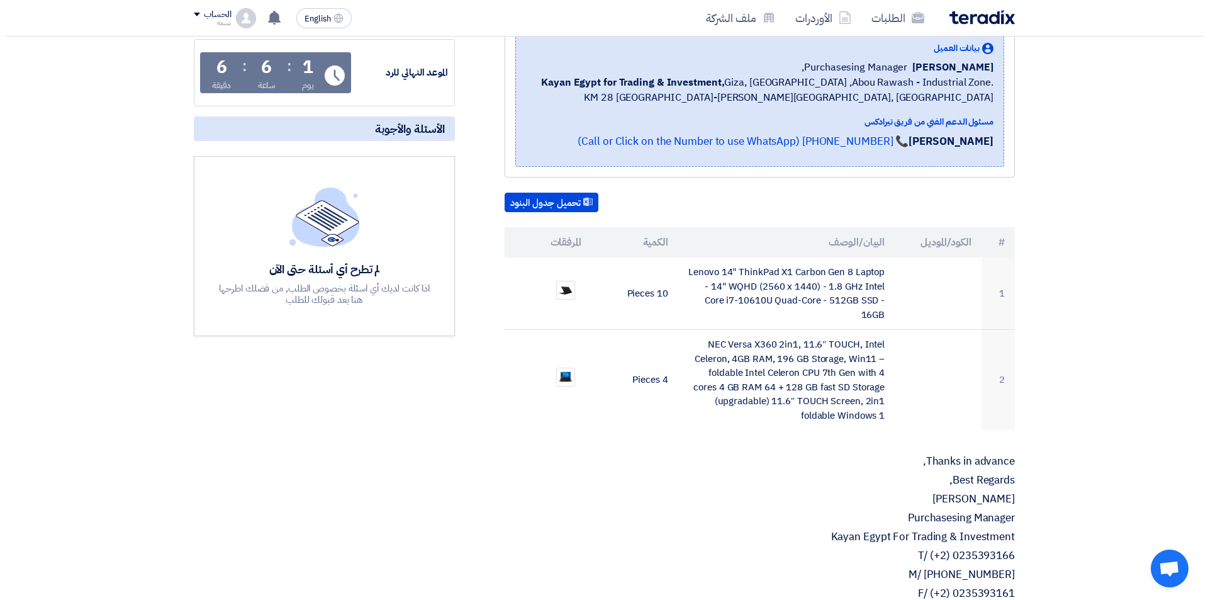
scroll to position [252, 0]
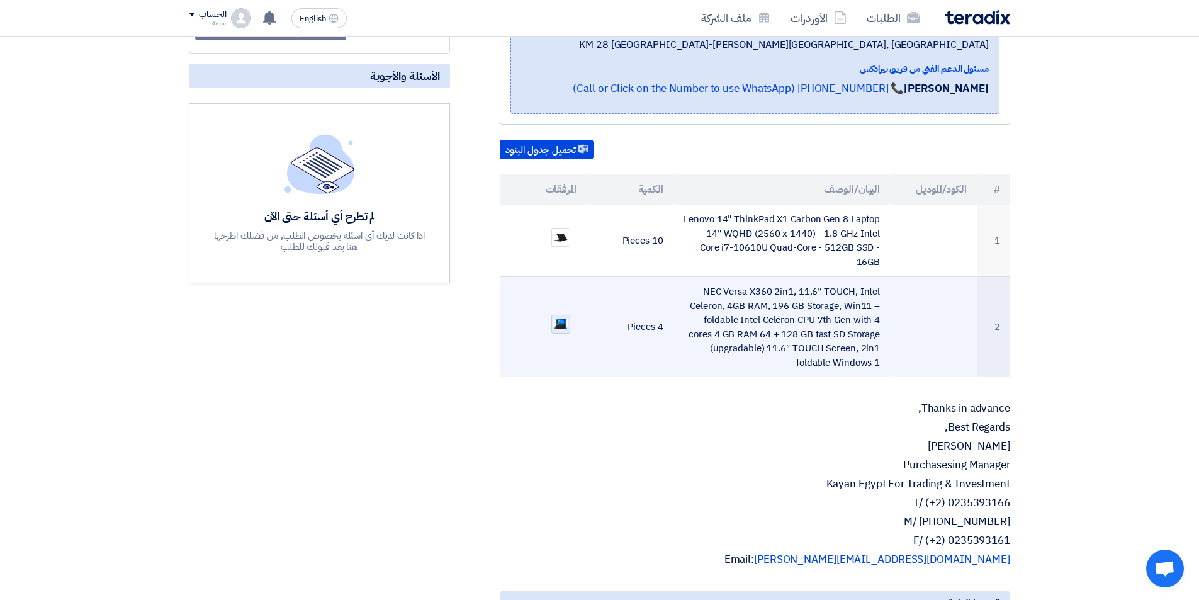
click at [561, 322] on img at bounding box center [561, 323] width 18 height 13
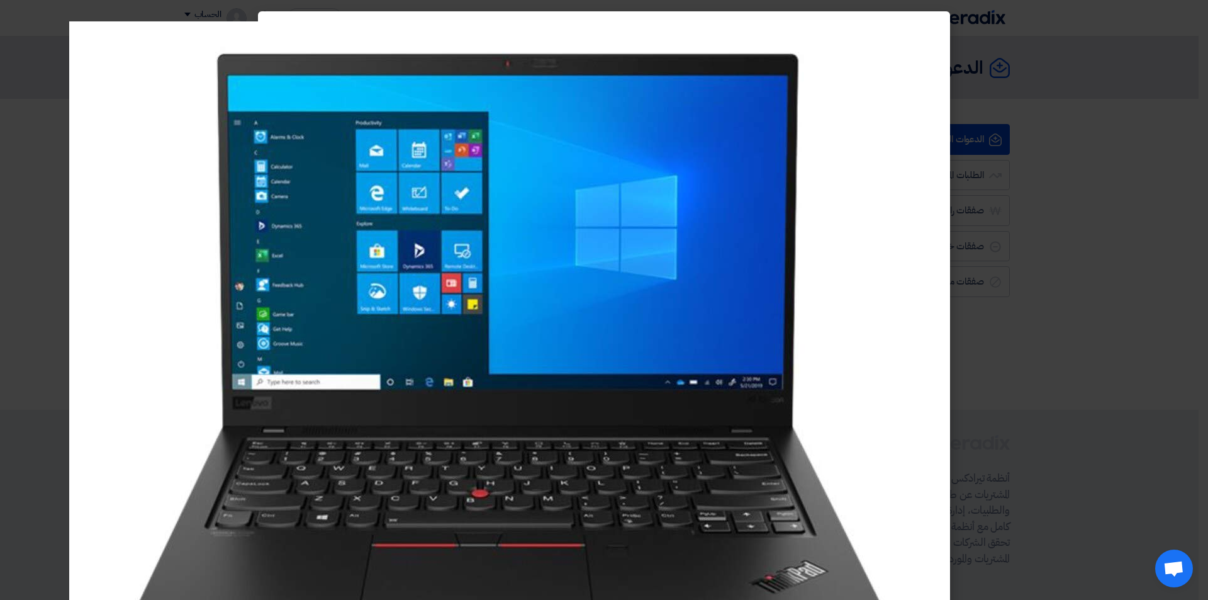
click at [181, 113] on img at bounding box center [509, 336] width 881 height 631
click at [750, 155] on img at bounding box center [509, 336] width 881 height 631
drag, startPoint x: 921, startPoint y: 106, endPoint x: 973, endPoint y: 101, distance: 51.8
click at [922, 106] on img at bounding box center [509, 336] width 881 height 631
click at [1029, 82] on modal-container at bounding box center [604, 300] width 1208 height 600
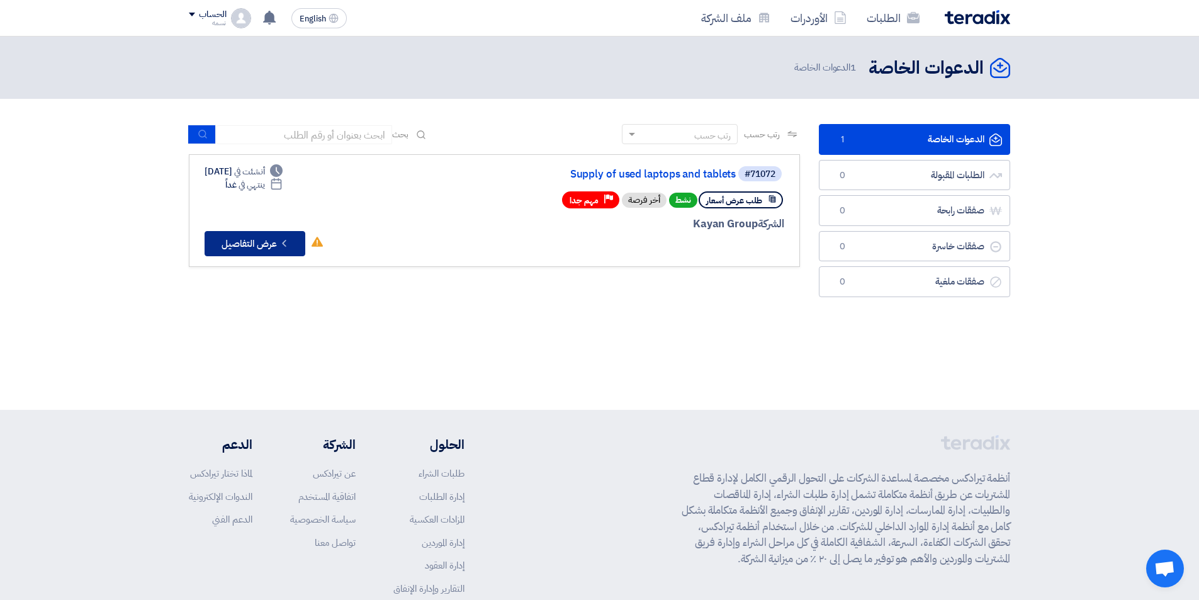
click at [237, 244] on button "Check details عرض التفاصيل" at bounding box center [255, 243] width 101 height 25
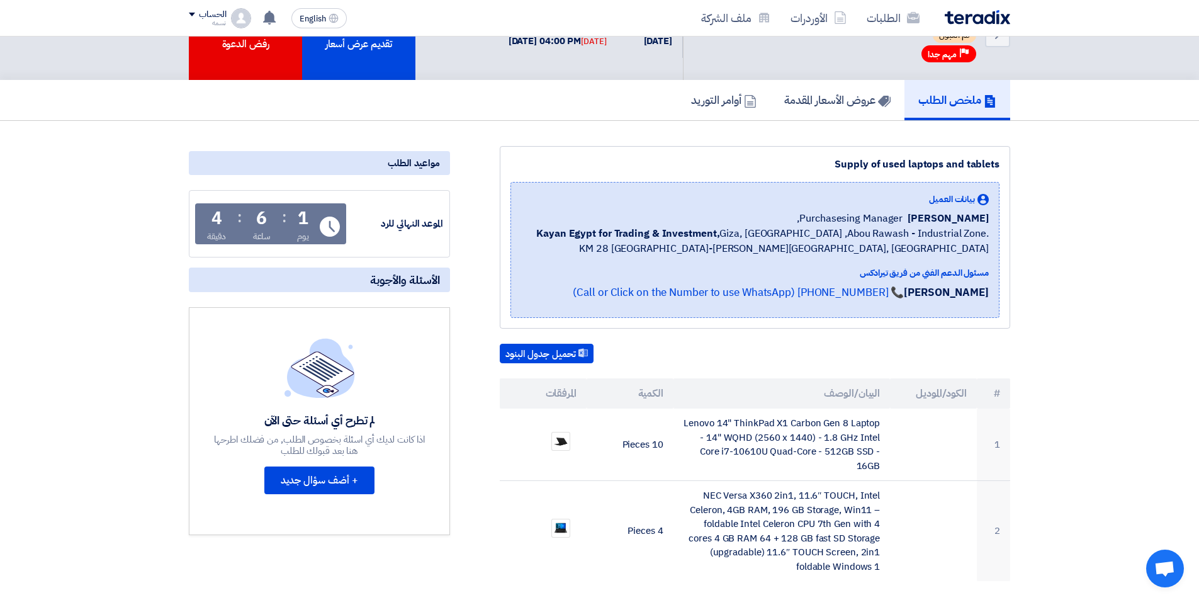
scroll to position [252, 0]
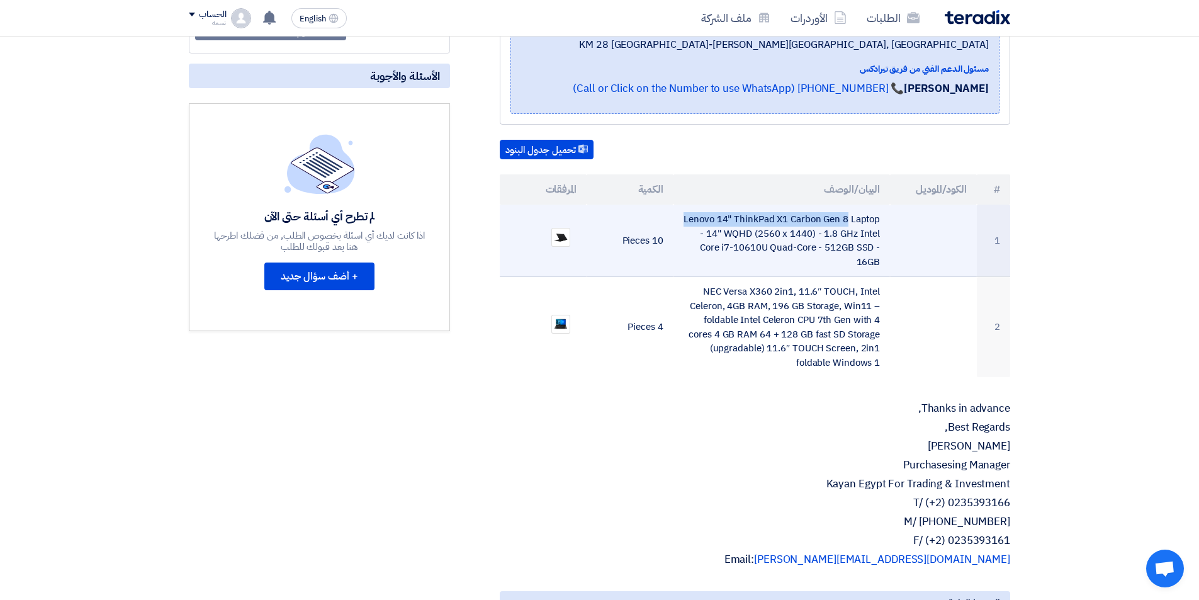
drag, startPoint x: 891, startPoint y: 214, endPoint x: 769, endPoint y: 218, distance: 122.2
click at [769, 218] on tr "1 Lenovo 14" ThinkPad X1 Carbon Gen 8 Laptop - 14" WQHD (2560 x 1440) - 1.8 GHz…" at bounding box center [755, 241] width 510 height 72
click at [682, 254] on td "Lenovo 14" ThinkPad X1 Carbon Gen 8 Laptop - 14" WQHD (2560 x 1440) - 1.8 GHz I…" at bounding box center [781, 241] width 217 height 72
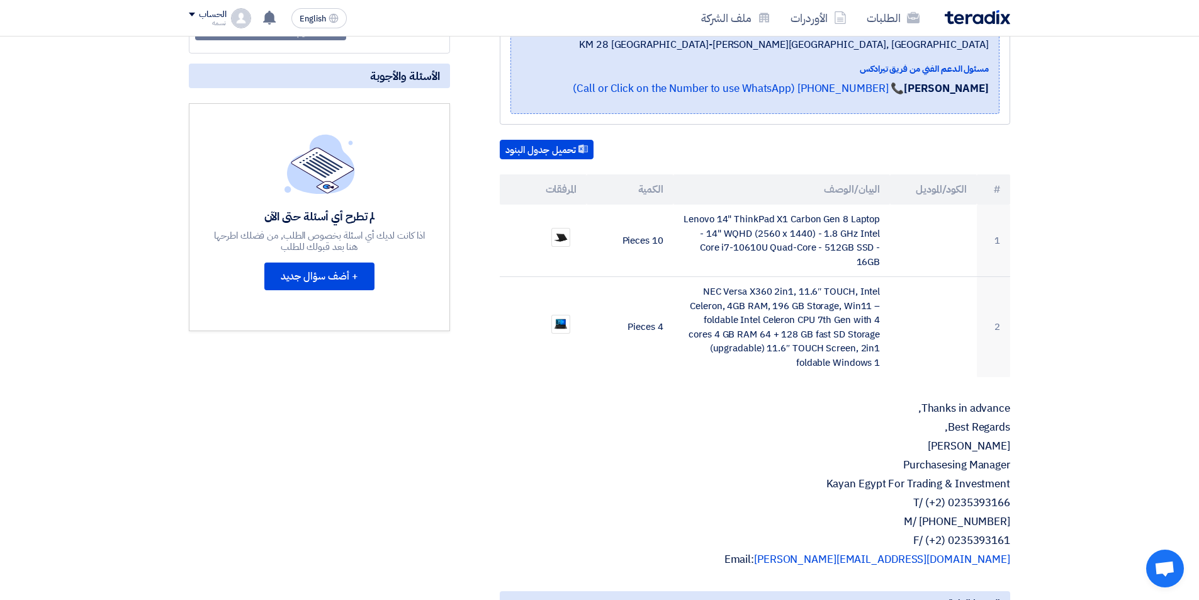
drag, startPoint x: 763, startPoint y: 267, endPoint x: 682, endPoint y: 201, distance: 104.7
click at [682, 201] on table "# الكود/الموديل البيان/الوصف الكمية المرفقات 1 Lenovo 14" ThinkPad X1 Carbon Ge…" at bounding box center [755, 275] width 510 height 203
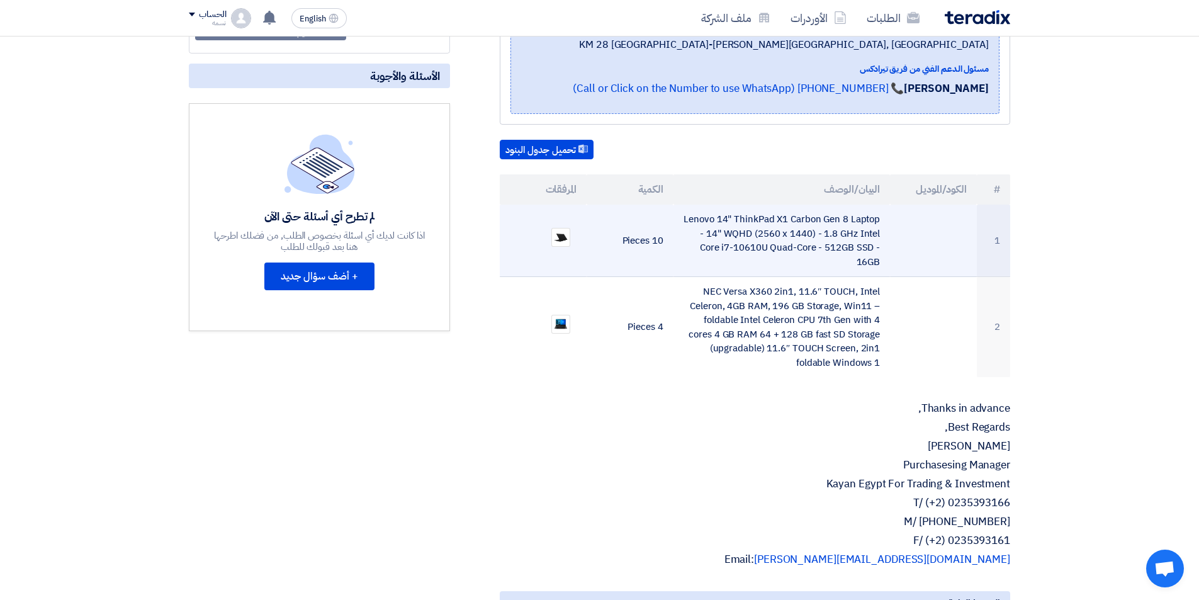
click at [681, 234] on td "Lenovo 14" ThinkPad X1 Carbon Gen 8 Laptop - 14" WQHD (2560 x 1440) - 1.8 GHz I…" at bounding box center [781, 241] width 217 height 72
drag, startPoint x: 692, startPoint y: 249, endPoint x: 853, endPoint y: 249, distance: 161.7
click at [849, 237] on td "Lenovo 14" ThinkPad X1 Carbon Gen 8 Laptop - 14" WQHD (2560 x 1440) - 1.8 GHz I…" at bounding box center [781, 241] width 217 height 72
click at [859, 261] on td "Lenovo 14" ThinkPad X1 Carbon Gen 8 Laptop - 14" WQHD (2560 x 1440) - 1.8 GHz I…" at bounding box center [781, 241] width 217 height 72
drag, startPoint x: 846, startPoint y: 260, endPoint x: 685, endPoint y: 211, distance: 168.2
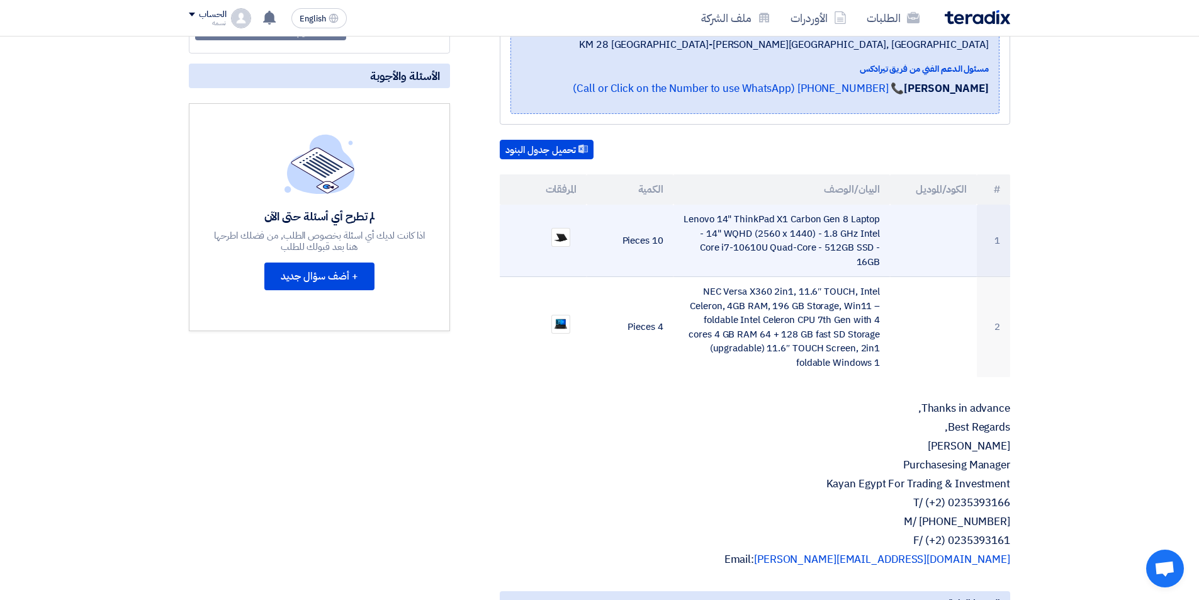
click at [685, 211] on td "Lenovo 14" ThinkPad X1 Carbon Gen 8 Laptop - 14" WQHD (2560 x 1440) - 1.8 GHz I…" at bounding box center [781, 241] width 217 height 72
click at [817, 254] on td "Lenovo 14" ThinkPad X1 Carbon Gen 8 Laptop - 14" WQHD (2560 x 1440) - 1.8 GHz I…" at bounding box center [781, 241] width 217 height 72
click at [746, 266] on td "Lenovo 14" ThinkPad X1 Carbon Gen 8 Laptop - 14" WQHD (2560 x 1440) - 1.8 GHz I…" at bounding box center [781, 241] width 217 height 72
click at [948, 239] on td at bounding box center [933, 241] width 87 height 72
click at [874, 247] on td "Lenovo 14" ThinkPad X1 Carbon Gen 8 Laptop - 14" WQHD (2560 x 1440) - 1.8 GHz I…" at bounding box center [781, 241] width 217 height 72
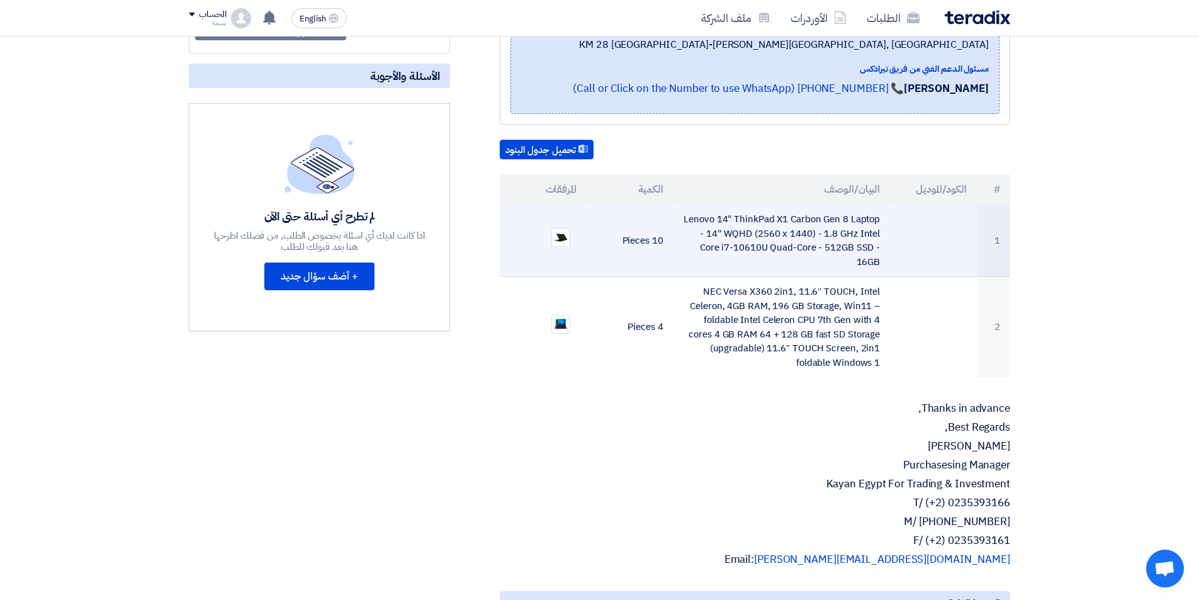
drag, startPoint x: 866, startPoint y: 257, endPoint x: 676, endPoint y: 210, distance: 196.4
click at [676, 210] on td "Lenovo 14" ThinkPad X1 Carbon Gen 8 Laptop - 14" WQHD (2560 x 1440) - 1.8 GHz I…" at bounding box center [781, 241] width 217 height 72
drag, startPoint x: 697, startPoint y: 259, endPoint x: 688, endPoint y: 234, distance: 25.9
click at [697, 258] on td "Lenovo 14" ThinkPad X1 Carbon Gen 8 Laptop - 14" WQHD (2560 x 1440) - 1.8 GHz I…" at bounding box center [781, 241] width 217 height 72
click at [780, 257] on td "Lenovo 14" ThinkPad X1 Carbon Gen 8 Laptop - 14" WQHD (2560 x 1440) - 1.8 GHz I…" at bounding box center [781, 241] width 217 height 72
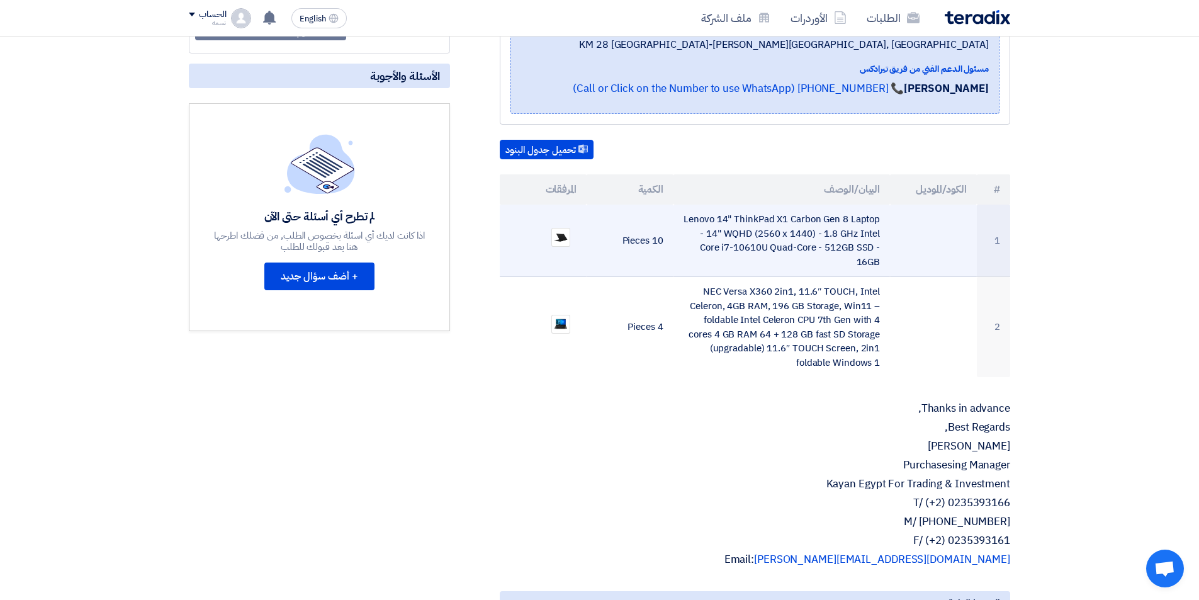
click at [787, 264] on td "Lenovo 14" ThinkPad X1 Carbon Gen 8 Laptop - 14" WQHD (2560 x 1440) - 1.8 GHz I…" at bounding box center [781, 241] width 217 height 72
drag, startPoint x: 676, startPoint y: 208, endPoint x: 872, endPoint y: 249, distance: 200.7
click at [872, 249] on td "Lenovo 14" ThinkPad X1 Carbon Gen 8 Laptop - 14" WQHD (2560 x 1440) - 1.8 GHz I…" at bounding box center [781, 241] width 217 height 72
click at [882, 247] on td "Lenovo 14" ThinkPad X1 Carbon Gen 8 Laptop - 14" WQHD (2560 x 1440) - 1.8 GHz I…" at bounding box center [781, 241] width 217 height 72
drag, startPoint x: 885, startPoint y: 263, endPoint x: 817, endPoint y: 258, distance: 67.5
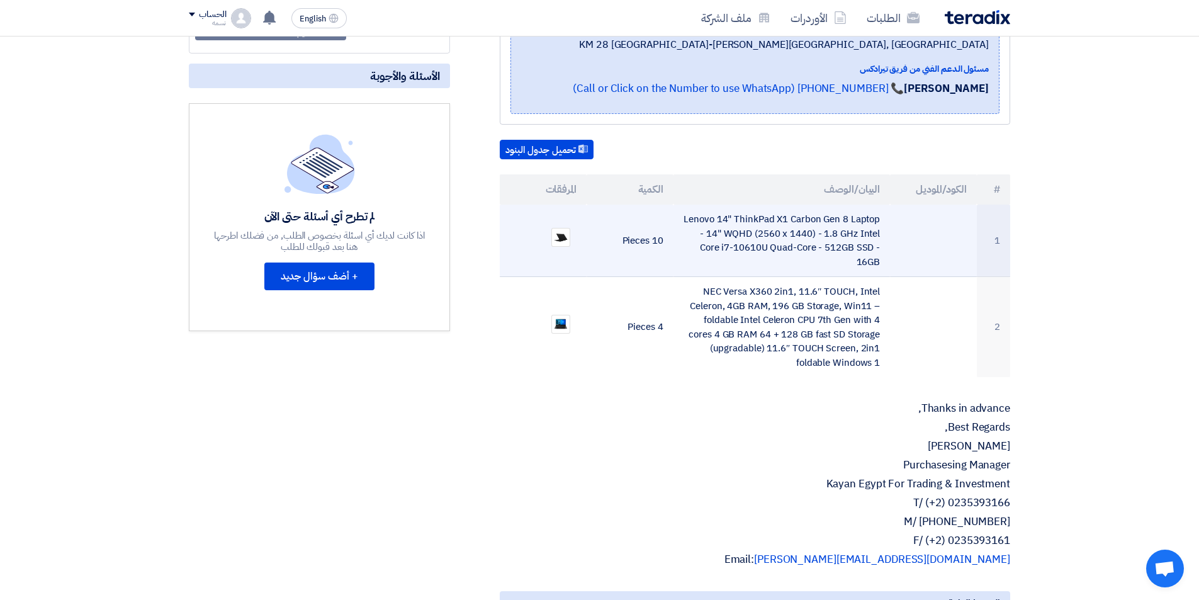
click at [816, 257] on td "Lenovo 14" ThinkPad X1 Carbon Gen 8 Laptop - 14" WQHD (2560 x 1440) - 1.8 GHz I…" at bounding box center [781, 241] width 217 height 72
click at [821, 262] on td "Lenovo 14" ThinkPad X1 Carbon Gen 8 Laptop - 14" WQHD (2560 x 1440) - 1.8 GHz I…" at bounding box center [781, 241] width 217 height 72
click at [838, 264] on td "Lenovo 14" ThinkPad X1 Carbon Gen 8 Laptop - 14" WQHD (2560 x 1440) - 1.8 GHz I…" at bounding box center [781, 241] width 217 height 72
drag, startPoint x: 758, startPoint y: 366, endPoint x: 700, endPoint y: 271, distance: 111.3
click at [700, 271] on tbody "1 Lenovo 14" ThinkPad X1 Carbon Gen 8 Laptop - 14" WQHD (2560 x 1440) - 1.8 GHz…" at bounding box center [755, 291] width 510 height 172
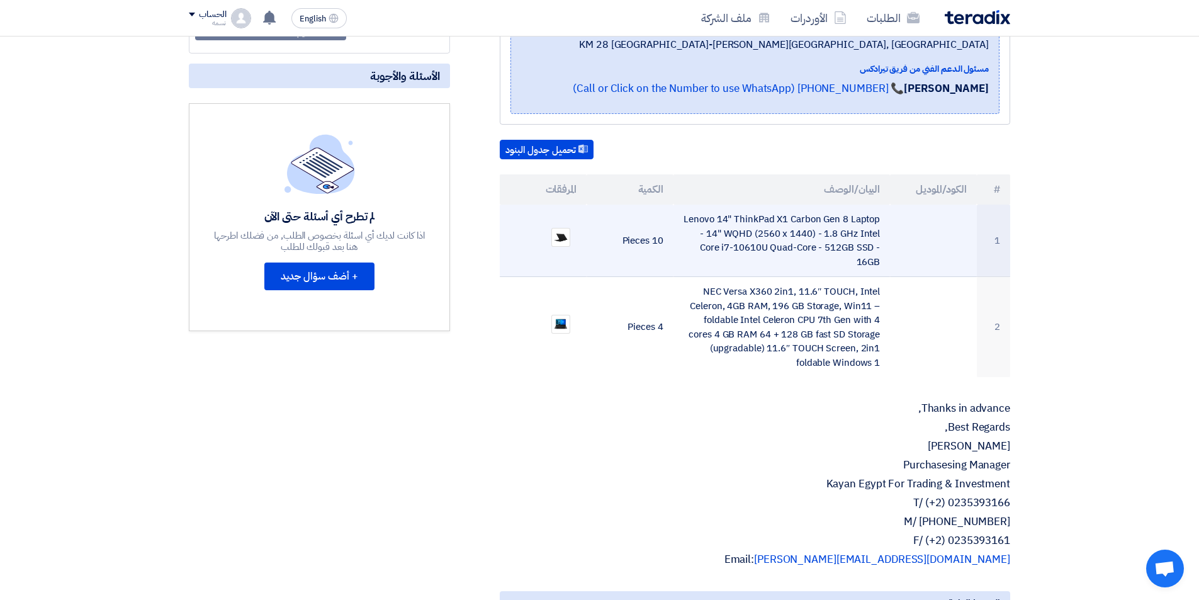
click at [700, 271] on td "Lenovo 14" ThinkPad X1 Carbon Gen 8 Laptop - 14" WQHD (2560 x 1440) - 1.8 GHz I…" at bounding box center [781, 241] width 217 height 72
drag, startPoint x: 746, startPoint y: 359, endPoint x: 700, endPoint y: 270, distance: 100.2
click at [700, 270] on tbody "1 Lenovo 14" ThinkPad X1 Carbon Gen 8 Laptop - 14" WQHD (2560 x 1440) - 1.8 GHz…" at bounding box center [755, 291] width 510 height 172
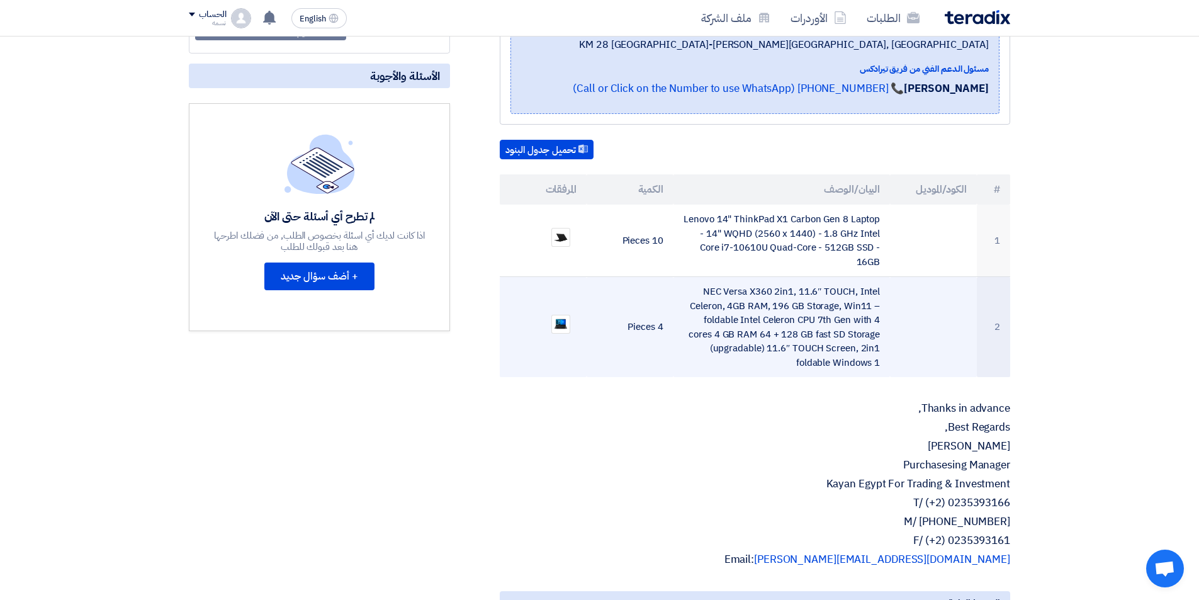
copy tbody "10 Pieces 2 NEC Versa X360 2in1, 11.6″ TOUCH, Intel Celeron, 4GB RAM, 196 GB St…"
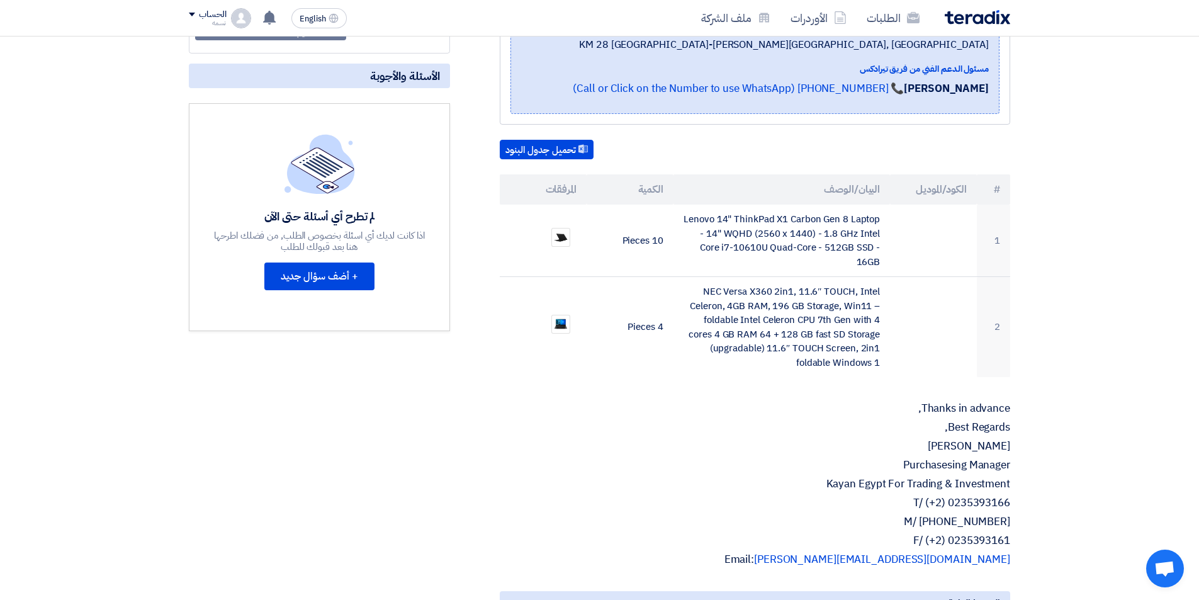
click at [627, 411] on p "Thanks in advance," at bounding box center [755, 408] width 510 height 13
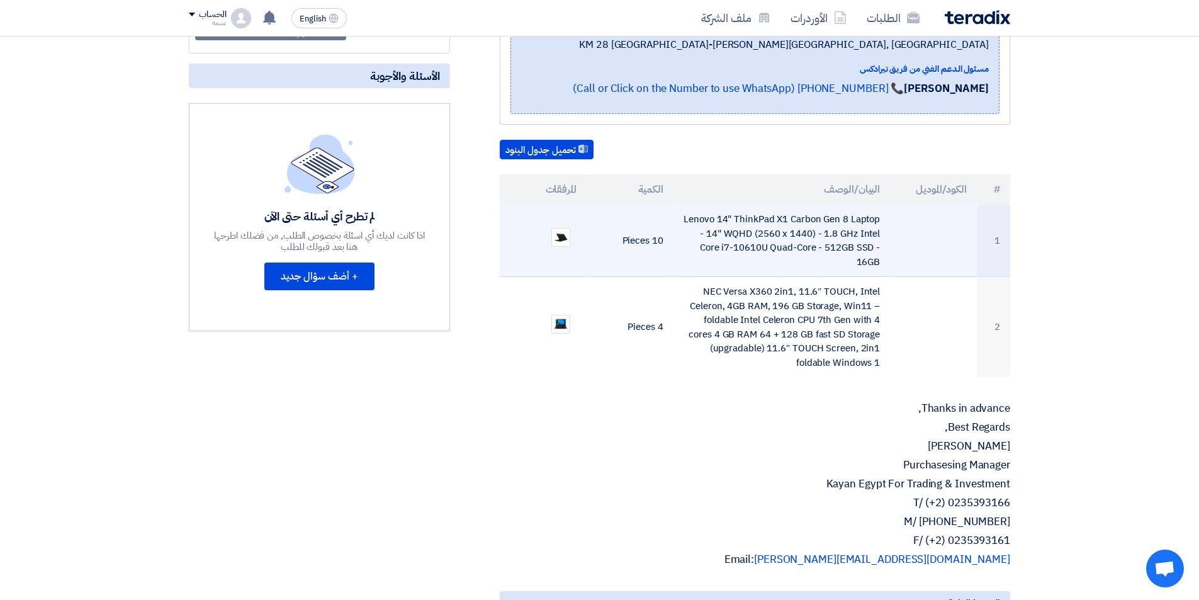
drag, startPoint x: 899, startPoint y: 257, endPoint x: 877, endPoint y: 259, distance: 22.1
click at [877, 259] on tr "1 Lenovo 14" ThinkPad X1 Carbon Gen 8 Laptop - 14" WQHD (2560 x 1440) - 1.8 GHz…" at bounding box center [755, 241] width 510 height 72
copy tr "Lenovo 14" ThinkPad X1 Carbon Gen 8 Laptop - 14" WQHD (2560 x 1440) - 1.8 GHz I…"
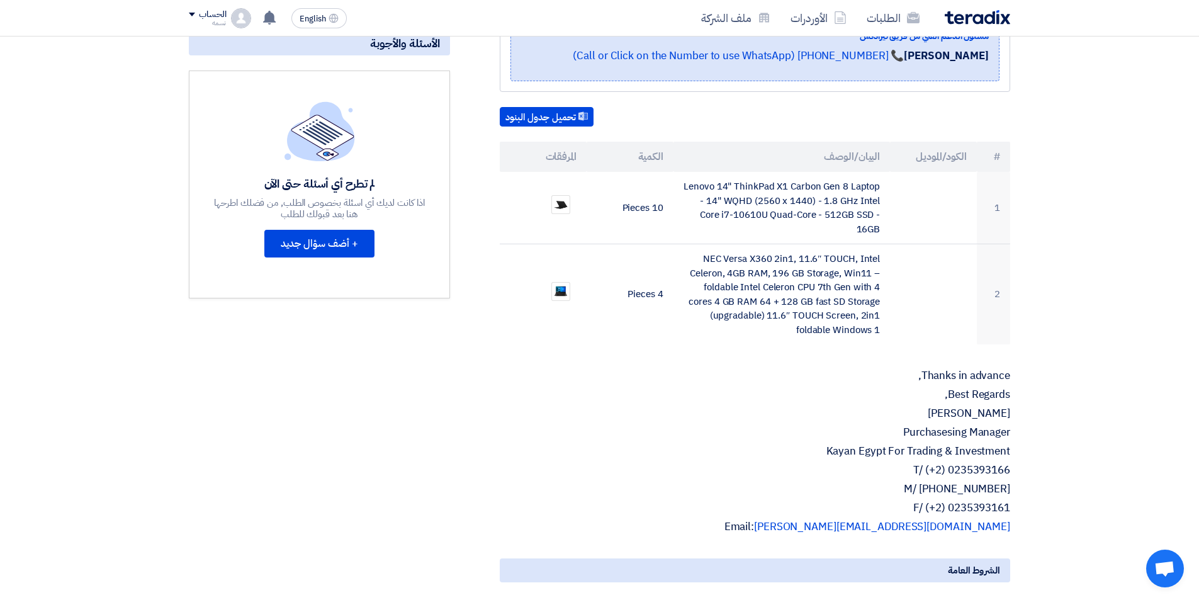
scroll to position [189, 0]
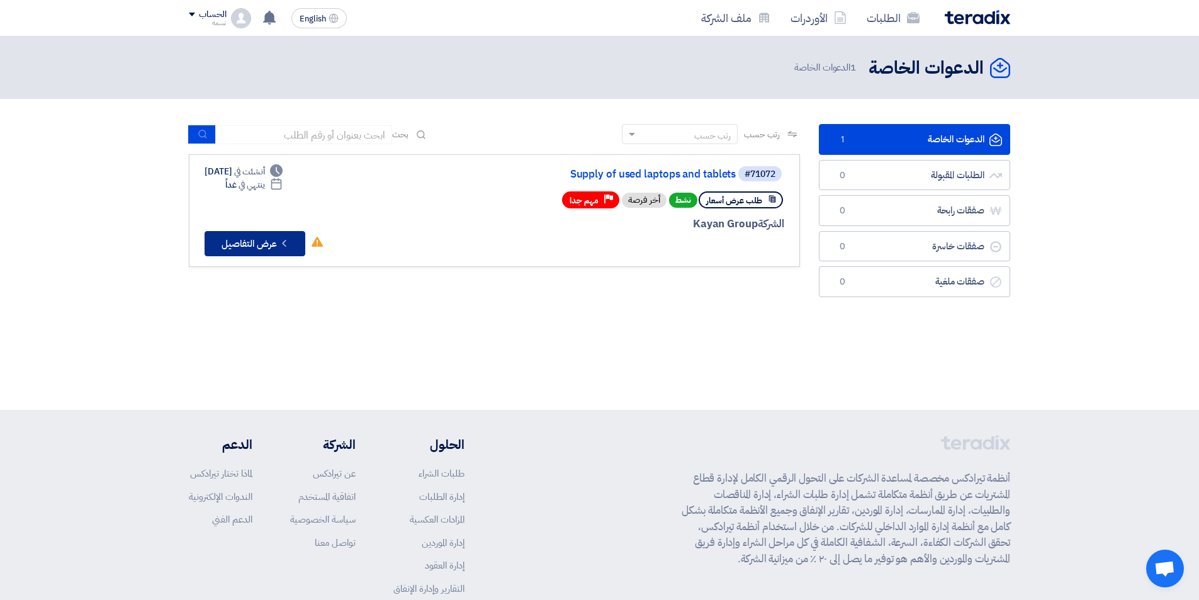
click at [264, 238] on button "Check details عرض التفاصيل" at bounding box center [255, 243] width 101 height 25
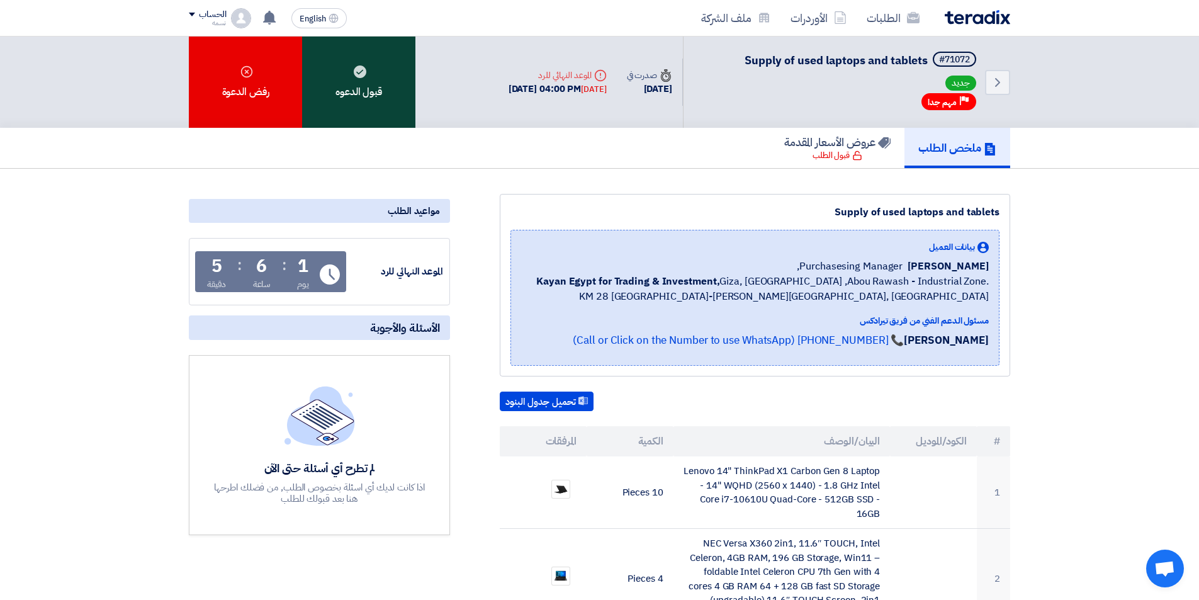
click at [375, 87] on div "قبول الدعوه" at bounding box center [358, 81] width 113 height 91
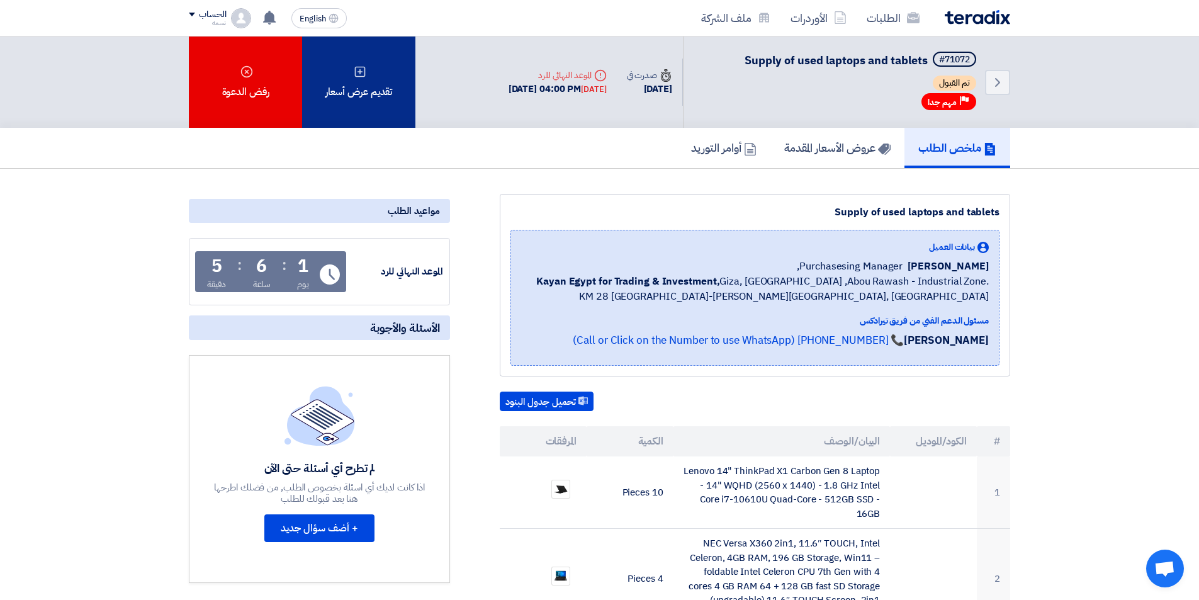
click at [374, 93] on div "تقديم عرض أسعار" at bounding box center [358, 81] width 113 height 91
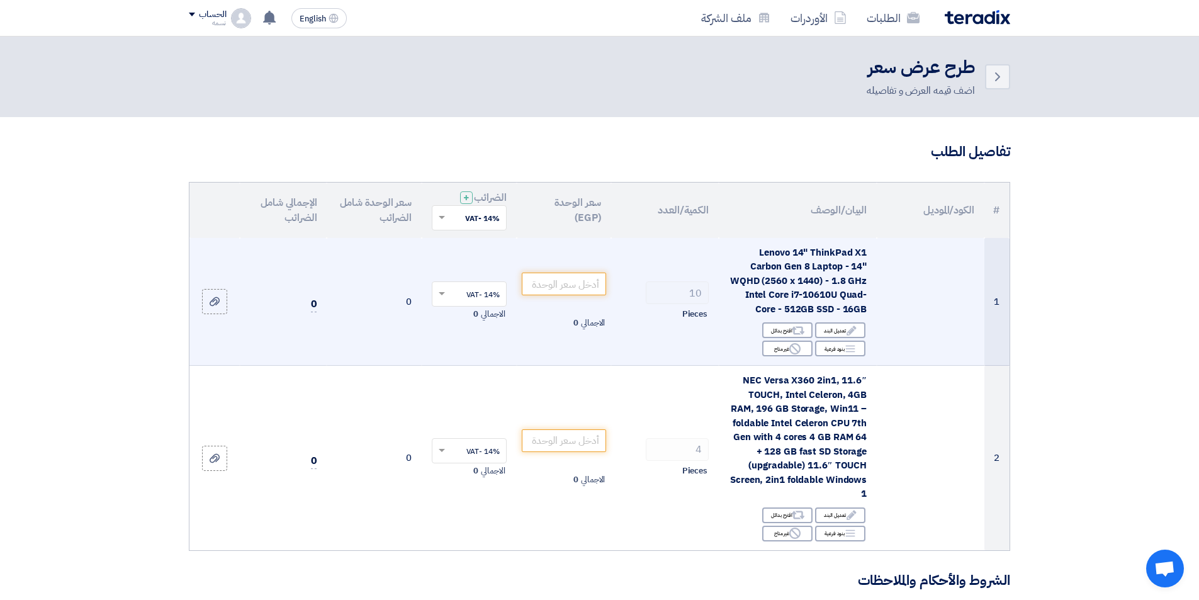
scroll to position [189, 0]
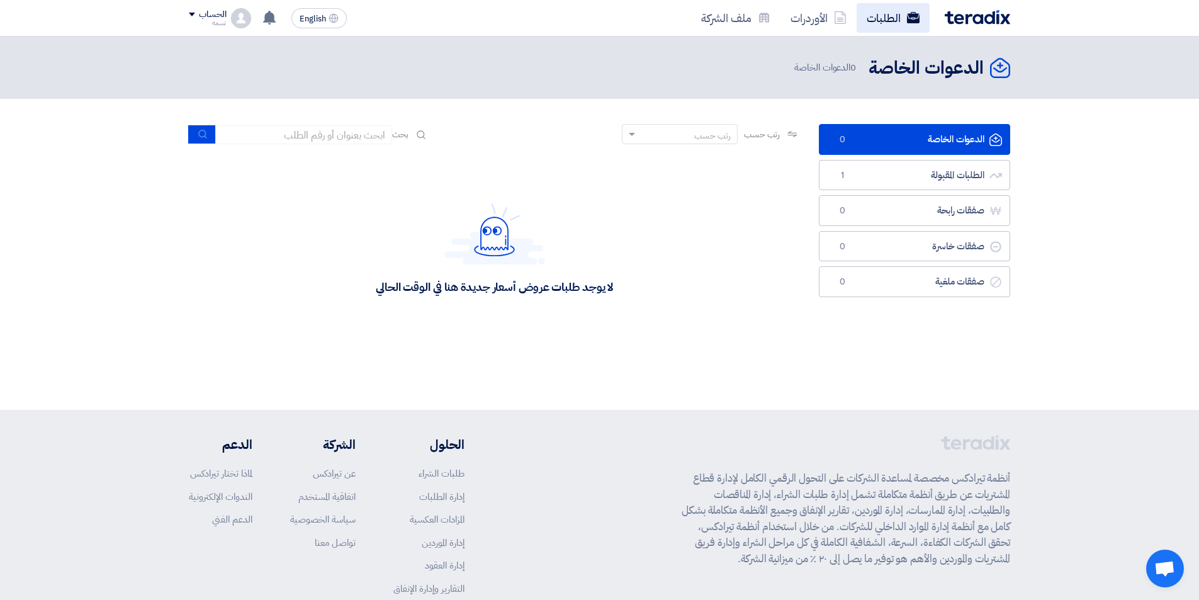
click at [870, 25] on link "الطلبات" at bounding box center [892, 18] width 73 height 30
click at [882, 165] on link "الطلبات المقبولة الطلبات المقبولة 1" at bounding box center [914, 175] width 191 height 31
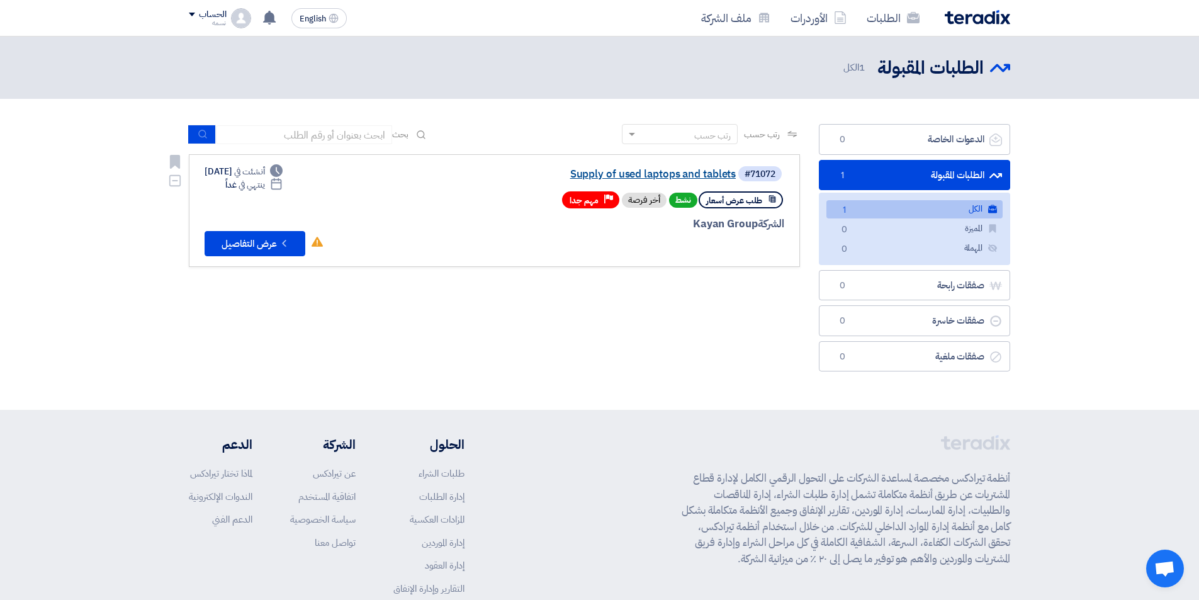
click at [722, 179] on link "Supply of used laptops and tablets" at bounding box center [610, 174] width 252 height 11
